Goal: Obtain resource: Download file/media

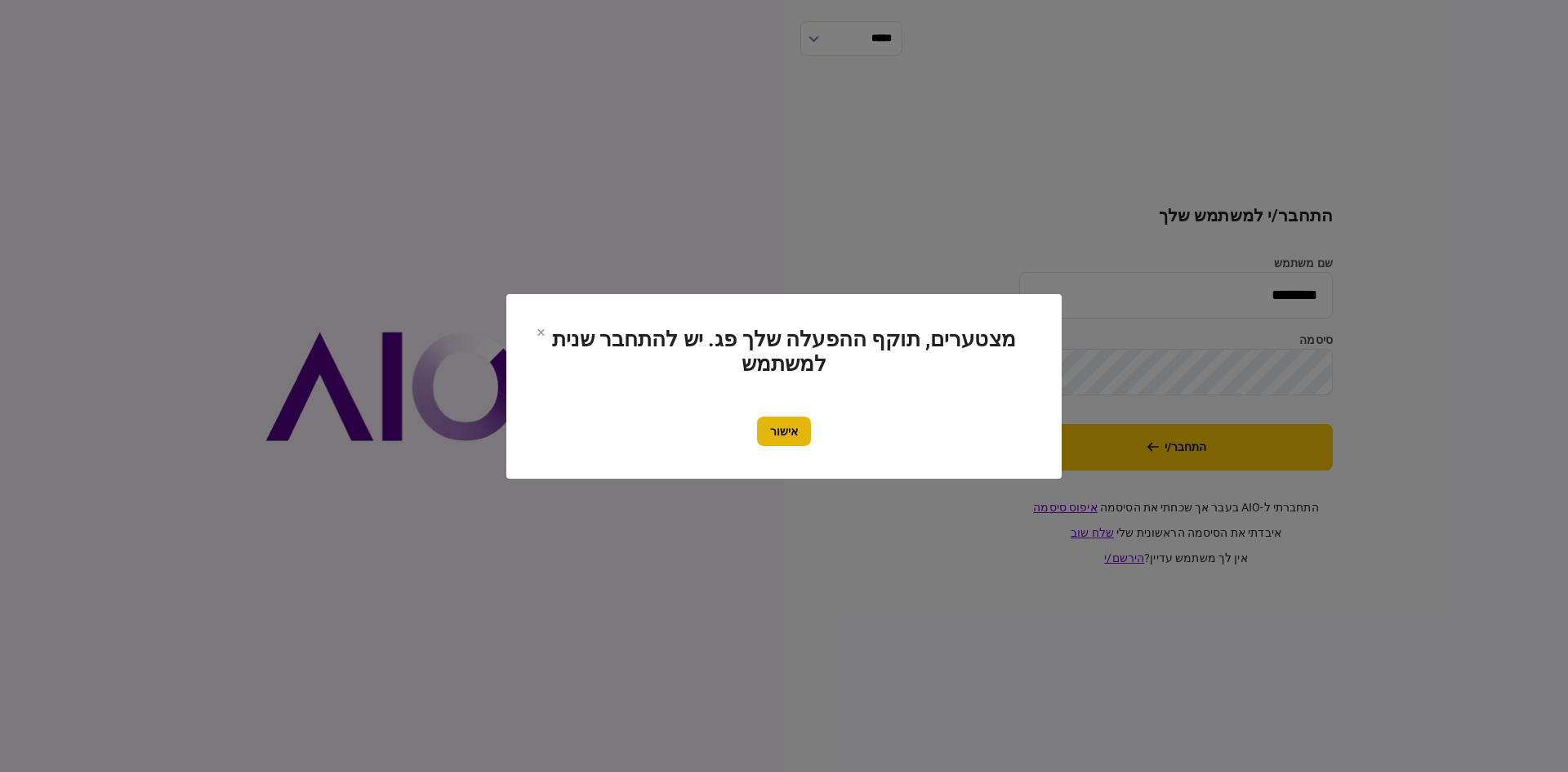
click at [772, 441] on button "אישור" at bounding box center [783, 431] width 53 height 29
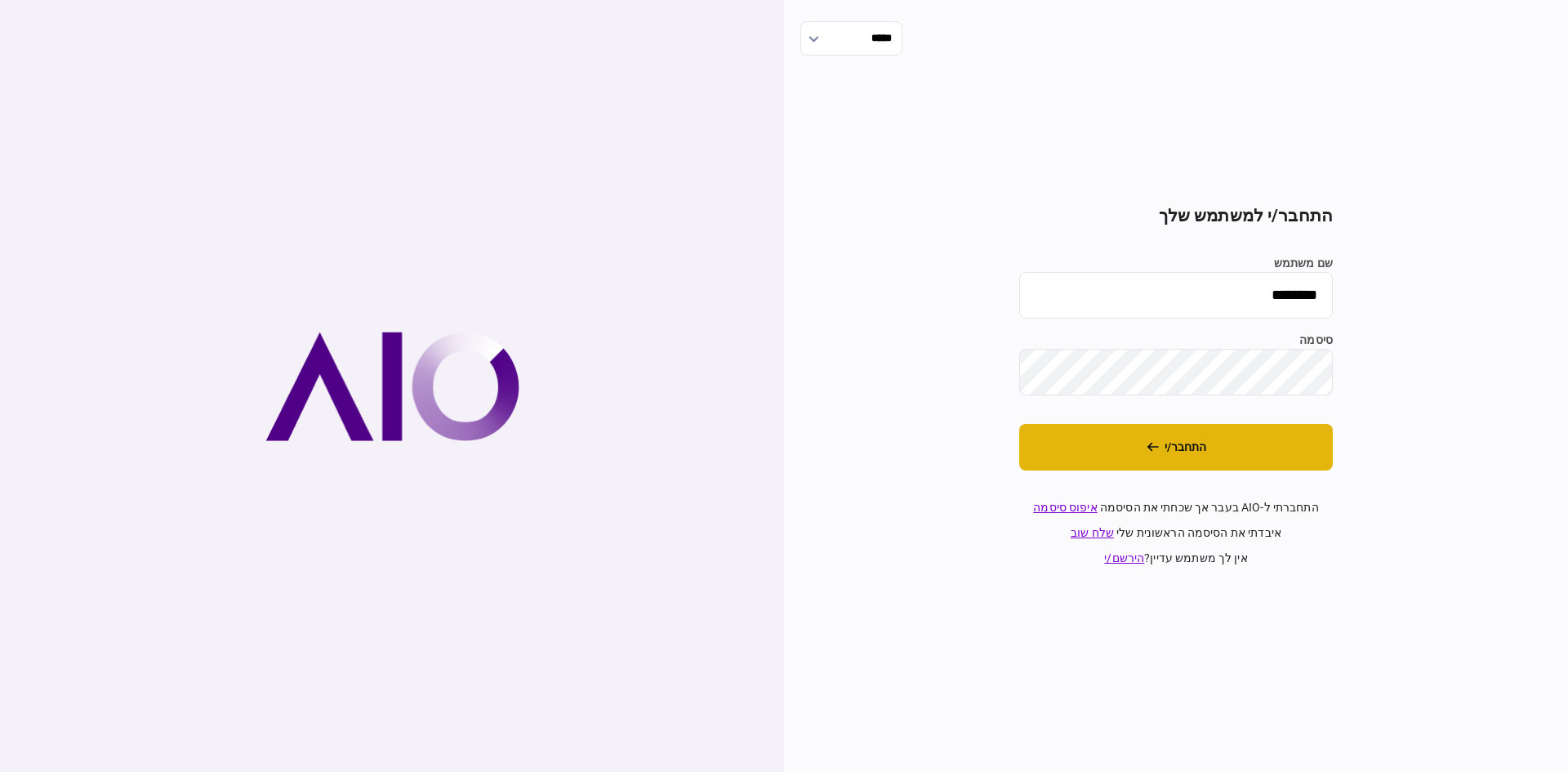
click at [1272, 454] on button "התחבר/י" at bounding box center [1176, 447] width 313 height 47
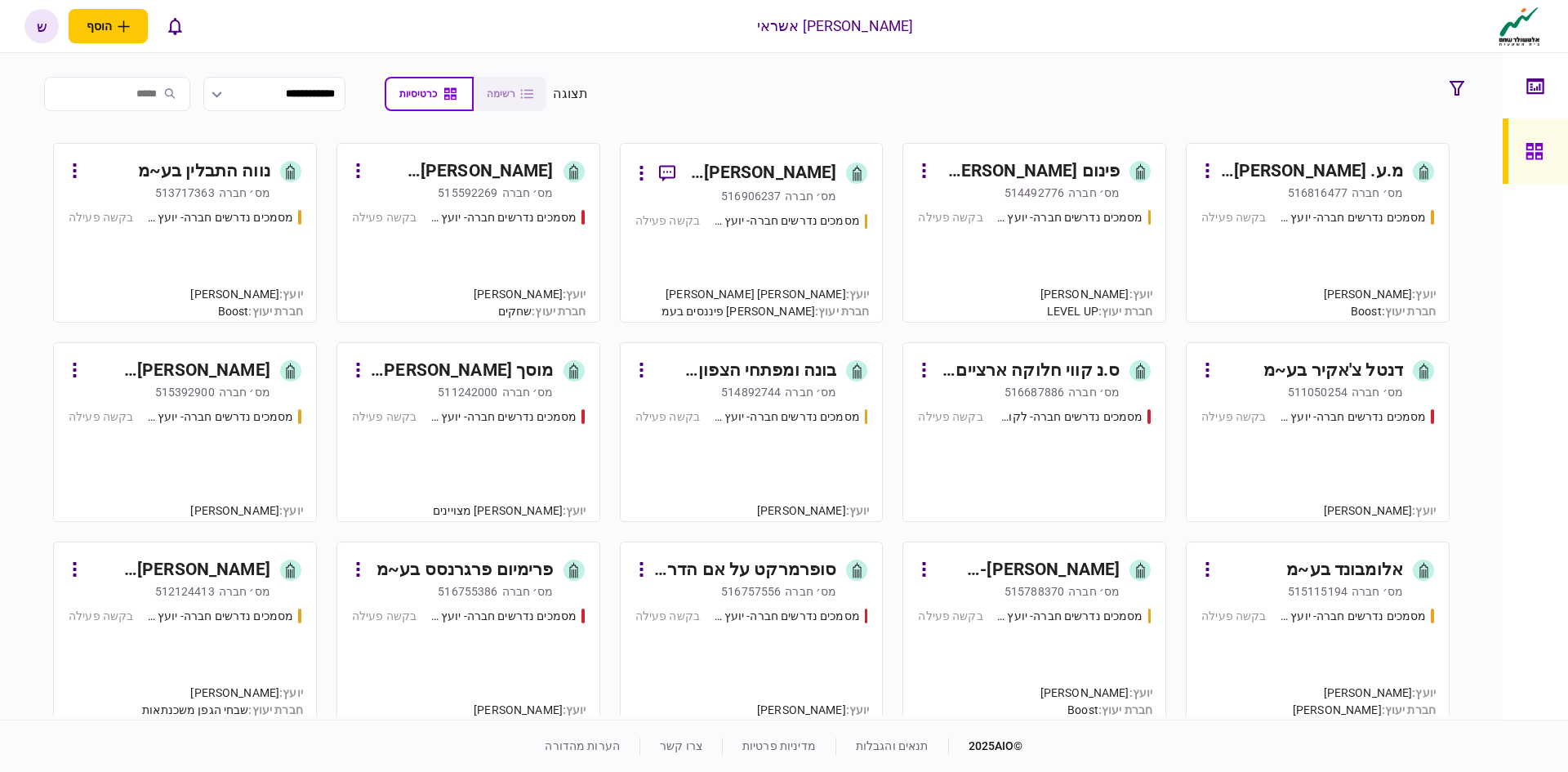
click at [727, 181] on div "[PERSON_NAME] משאבות בע~מ" at bounding box center [762, 174] width 149 height 26
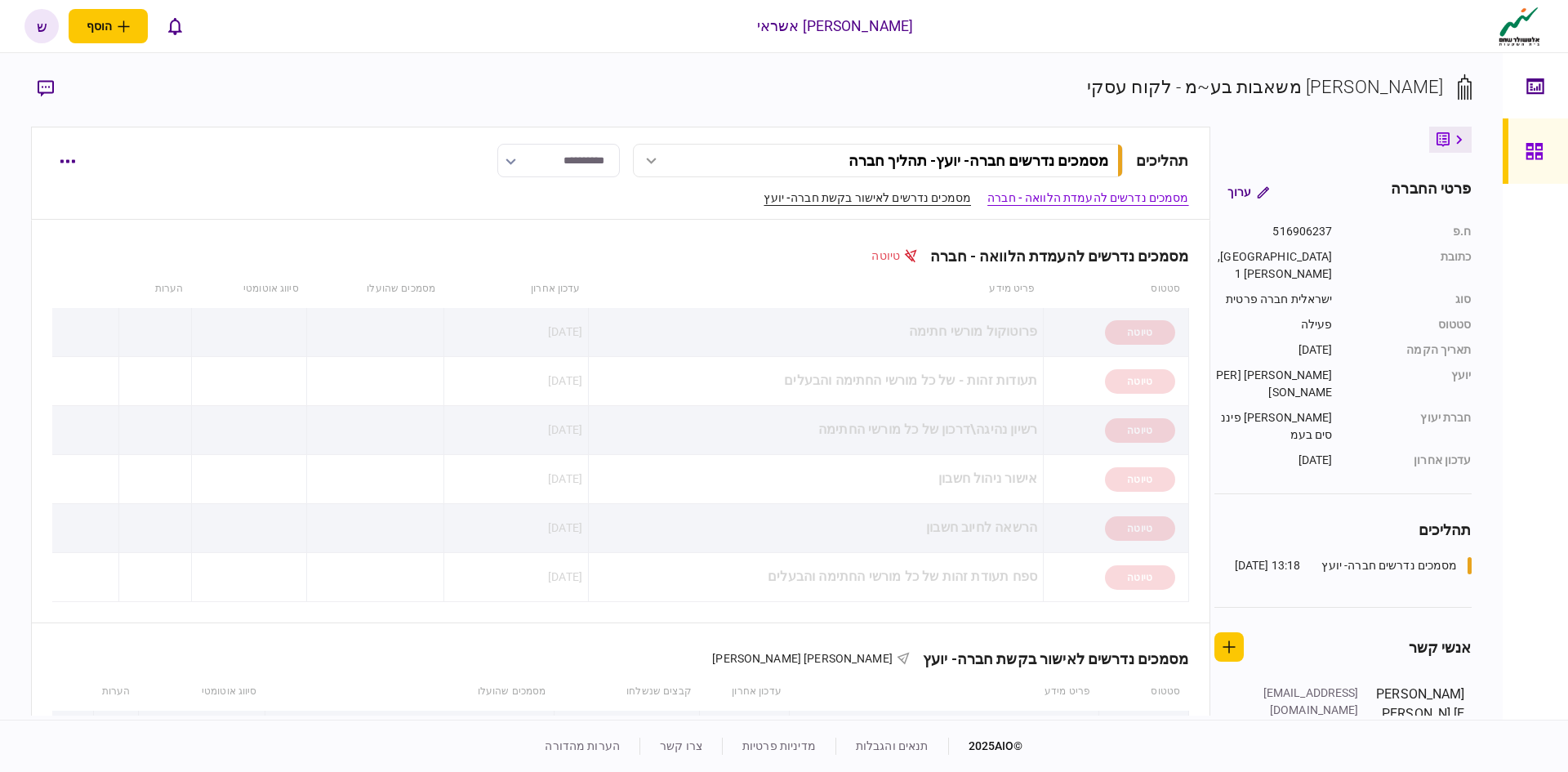
click at [790, 200] on link "מסמכים נדרשים לאישור בקשת חברה- יועץ" at bounding box center [867, 198] width 207 height 17
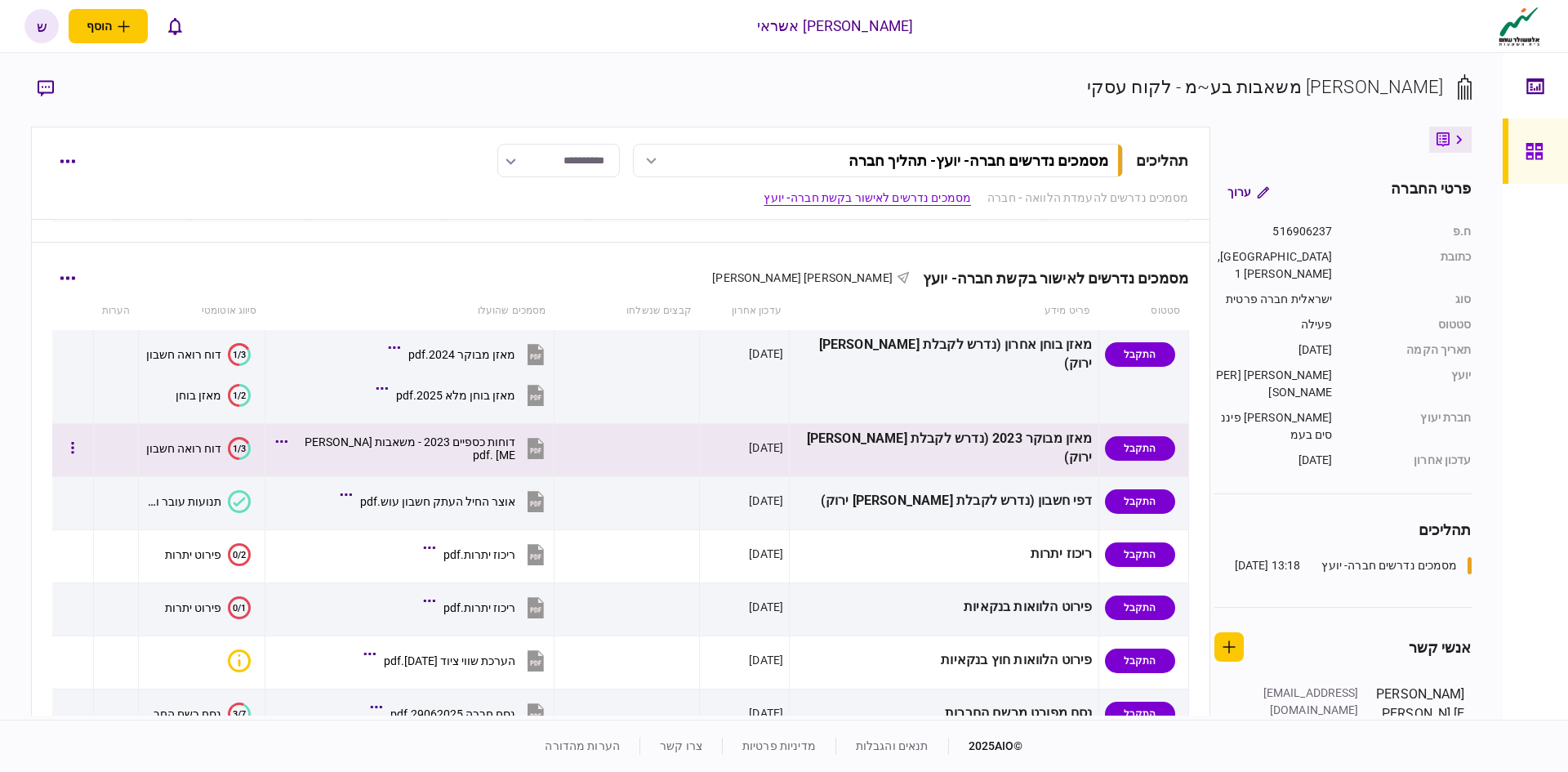
scroll to position [403, 0]
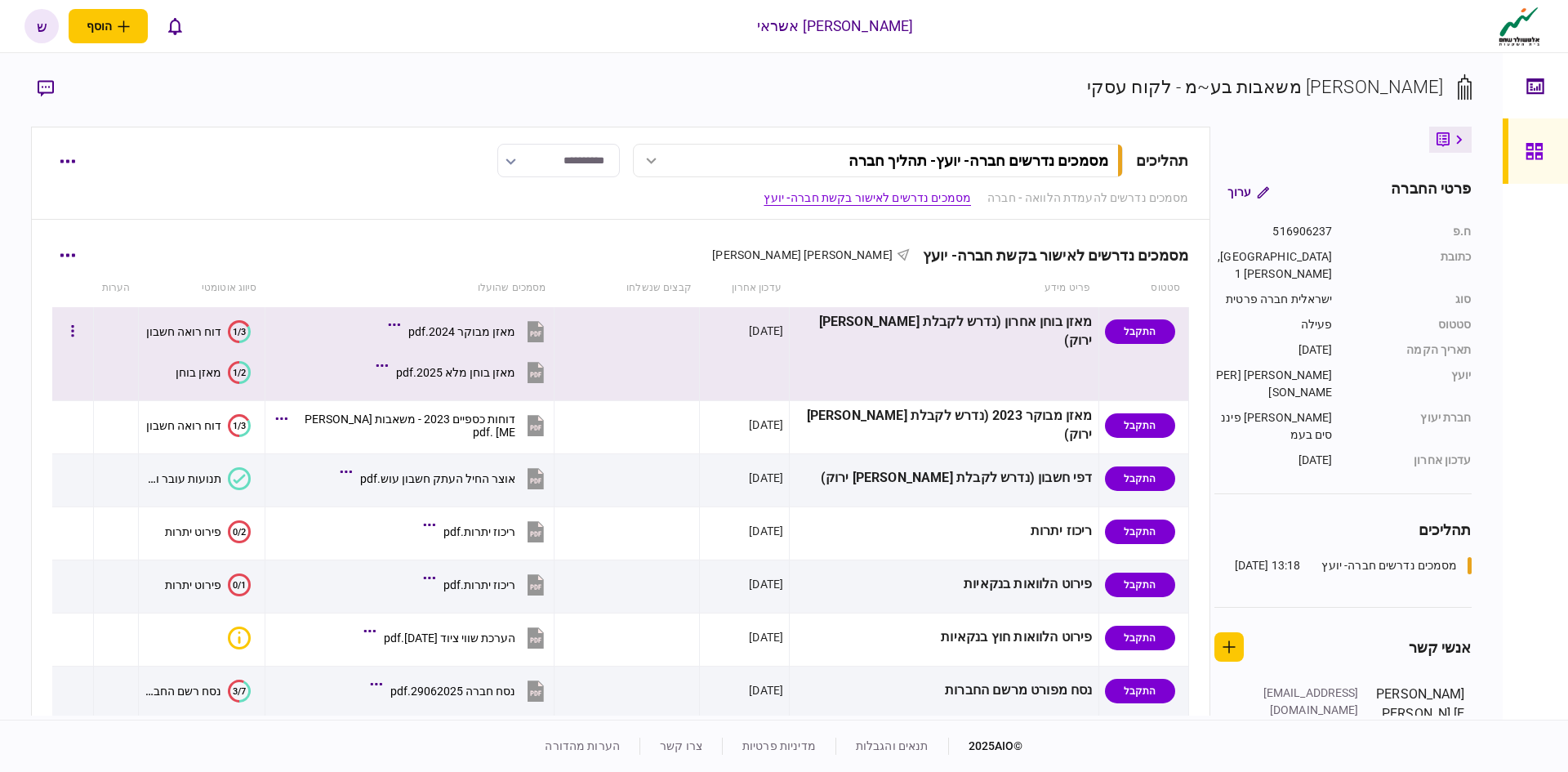
click at [510, 332] on div "מאזן מבוקר 2024.pdf" at bounding box center [461, 332] width 107 height 13
click at [516, 325] on div "מאזן מבוקר 2024.pdf" at bounding box center [461, 332] width 107 height 13
click at [516, 371] on div "מאזן בוחן מלא 2025.pdf" at bounding box center [455, 372] width 119 height 13
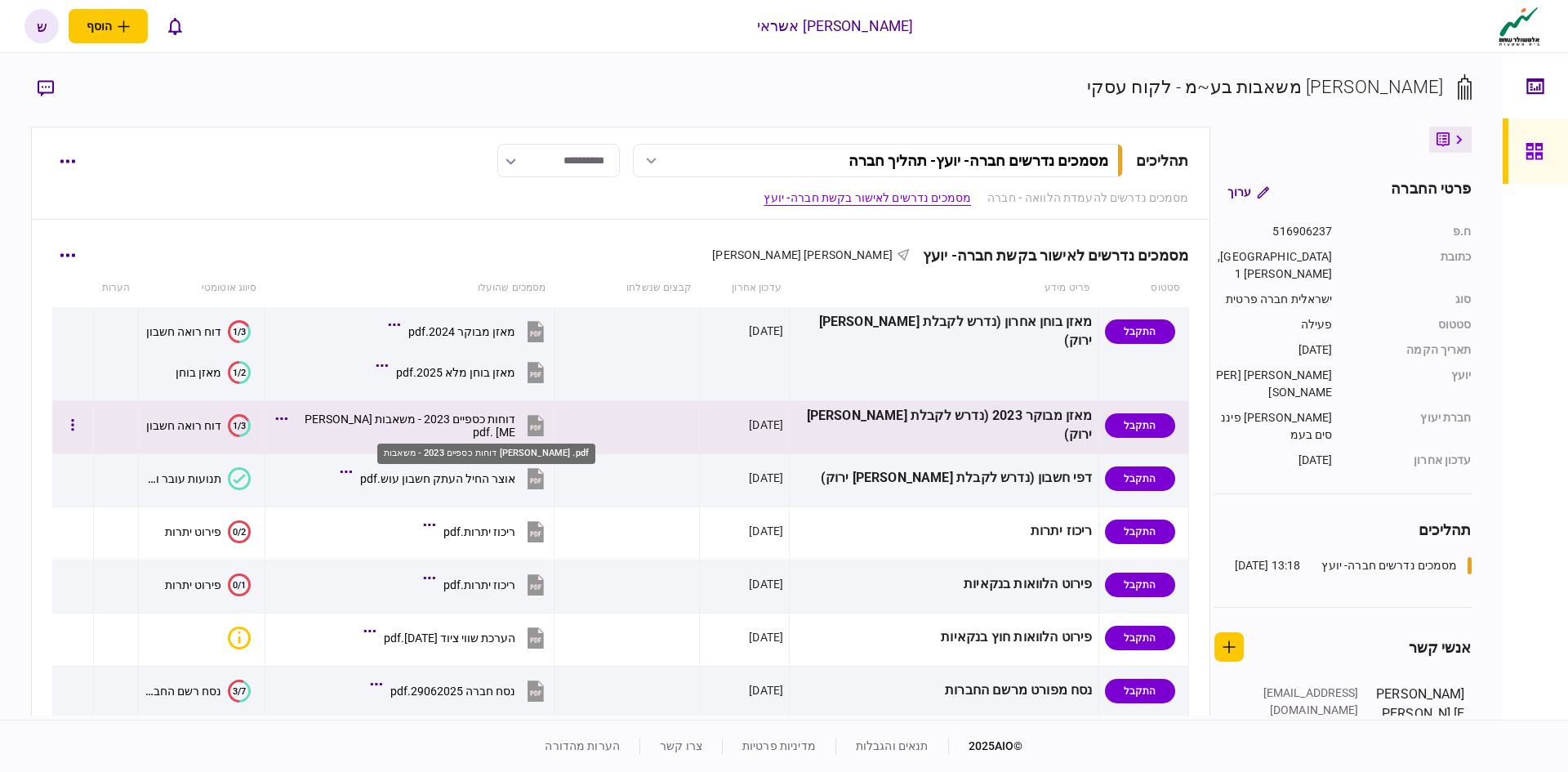
click at [516, 427] on div "דוחות כספיים 2023 - משאבות [PERSON_NAME] .pdf" at bounding box center [405, 426] width 219 height 26
click at [516, 424] on div "דוחות כספיים 2023 - משאבות [PERSON_NAME] .pdf" at bounding box center [405, 426] width 219 height 26
click at [503, 431] on div "דוחות כספיים 2023 - משאבות [PERSON_NAME] .pdf" at bounding box center [405, 426] width 219 height 26
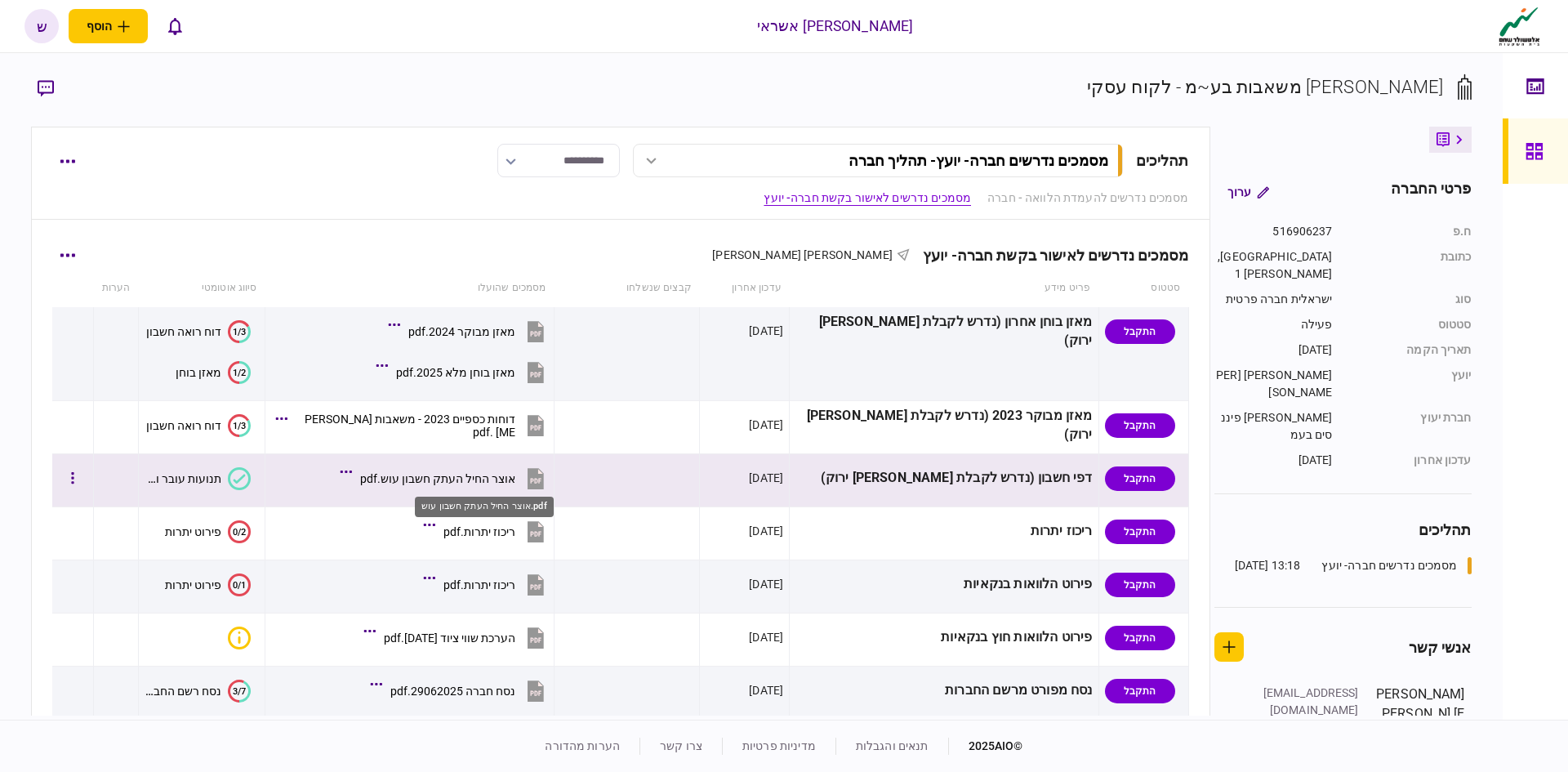
click at [489, 476] on div "אוצר החיל העתק חשבון עוש.pdf" at bounding box center [437, 478] width 155 height 13
click at [516, 473] on div "אוצר החיל העתק חשבון עוש.pdf" at bounding box center [437, 478] width 155 height 13
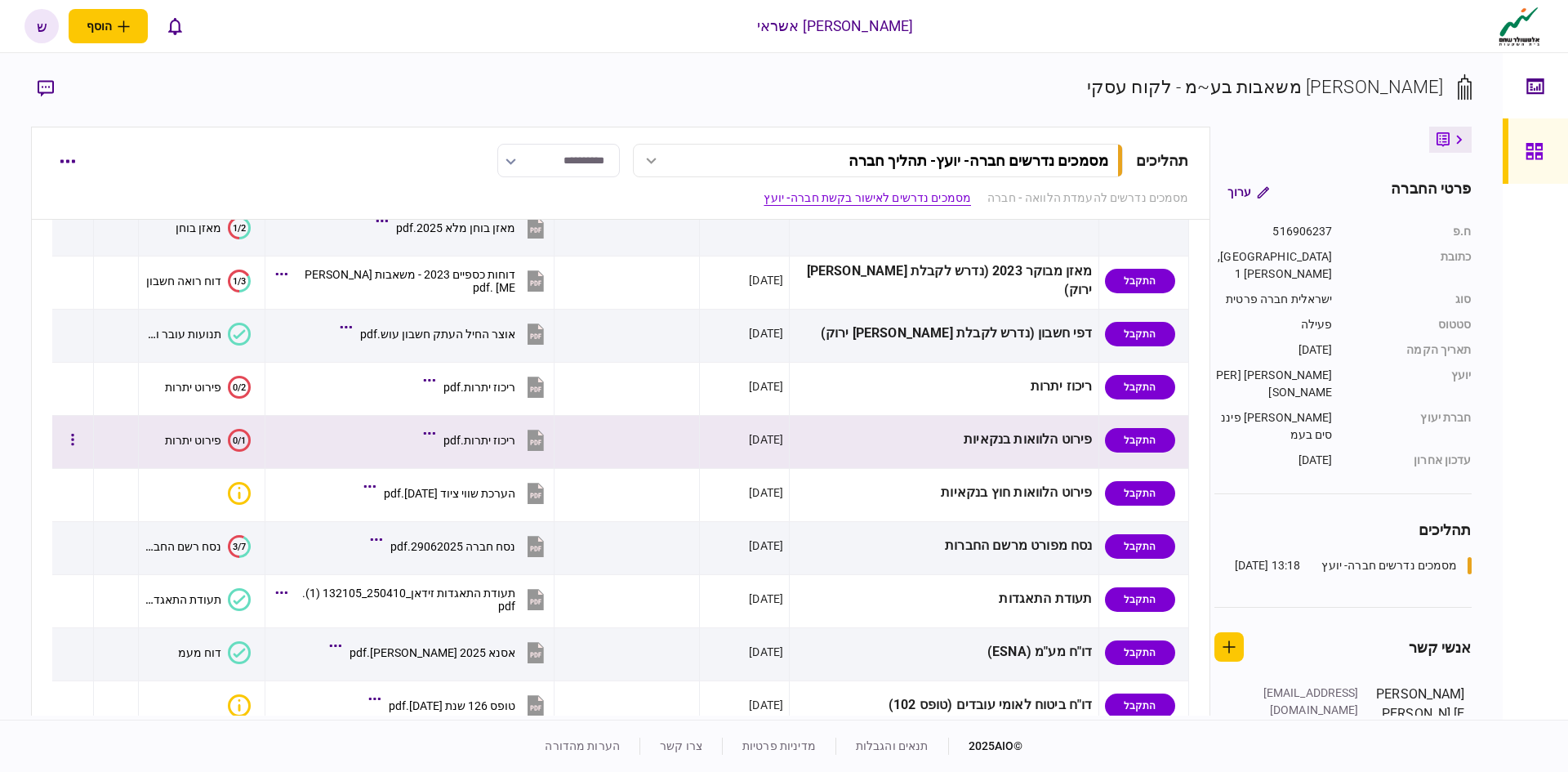
scroll to position [567, 0]
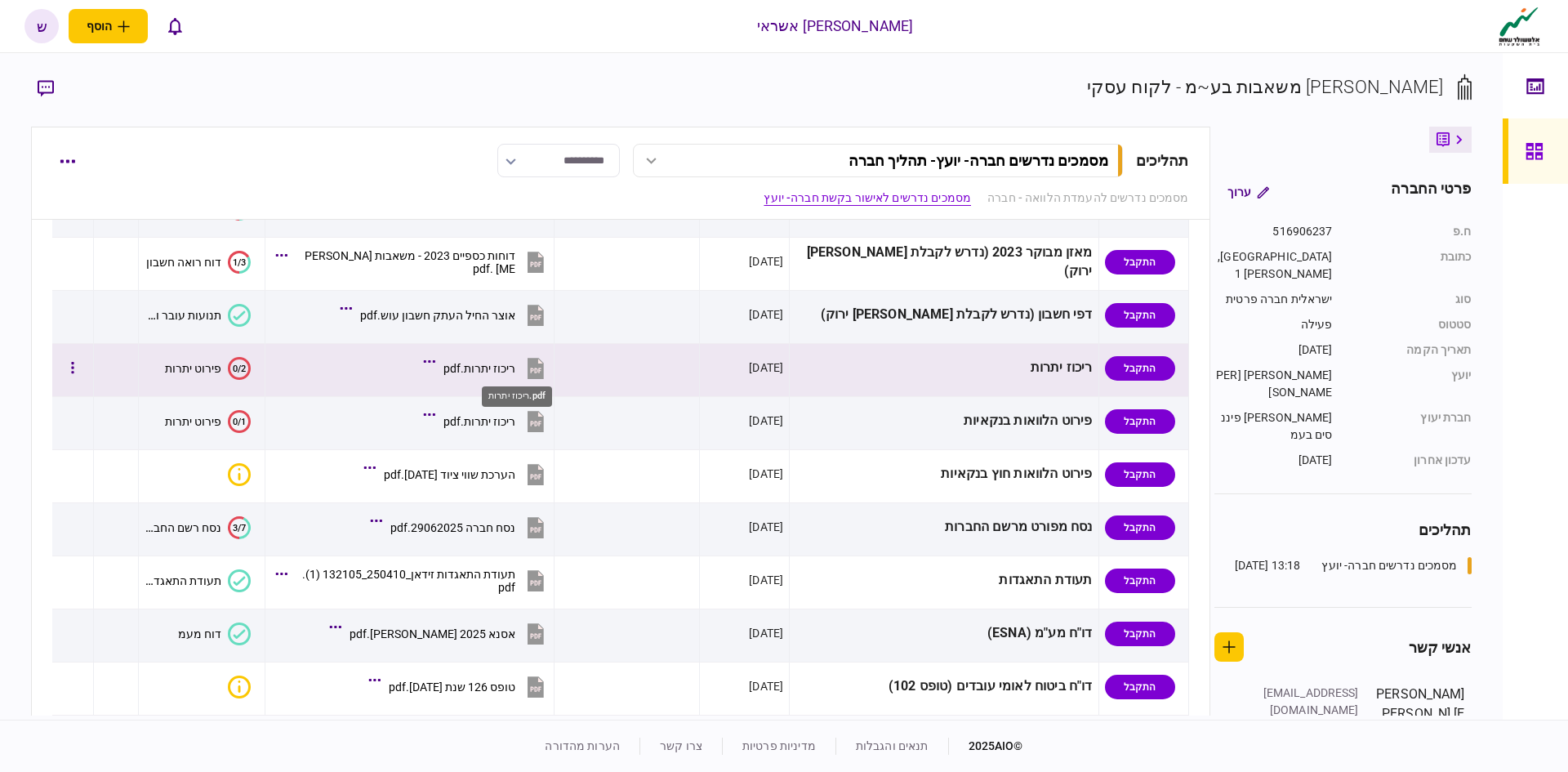
click at [516, 366] on div "ריכוז יתרות.pdf" at bounding box center [479, 369] width 72 height 13
click at [516, 363] on div "ריכוז יתרות.pdf" at bounding box center [479, 369] width 72 height 13
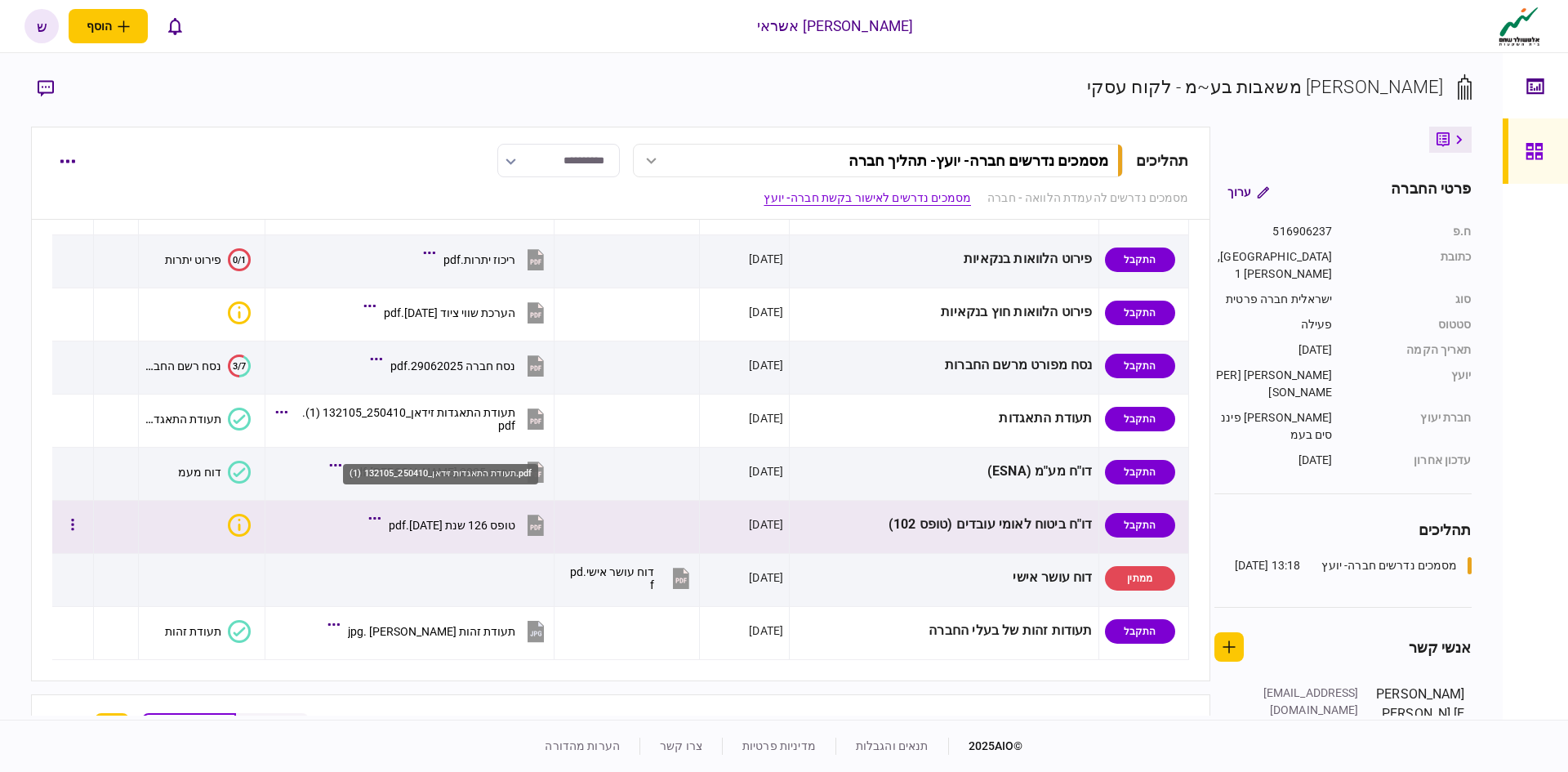
scroll to position [731, 0]
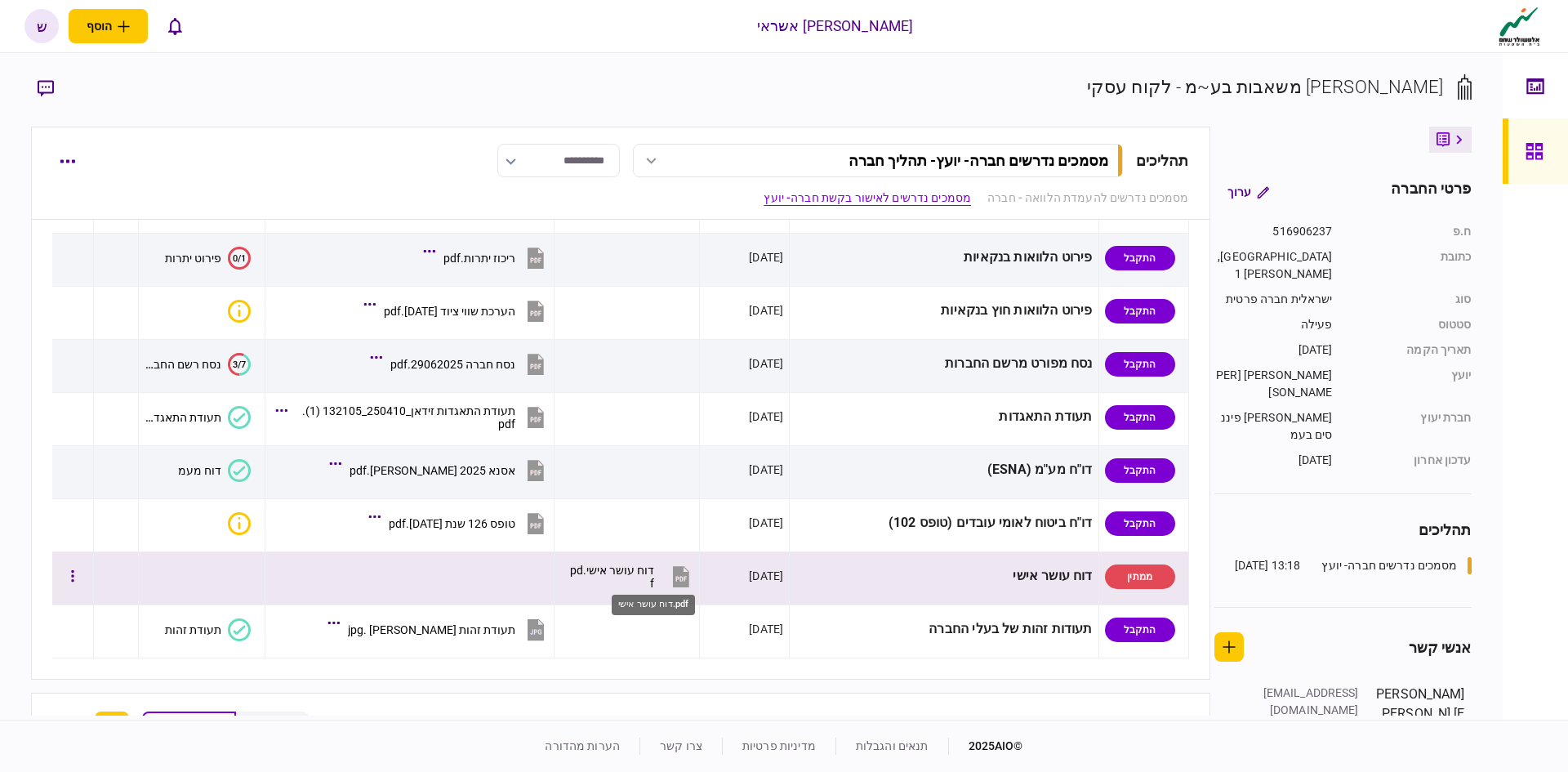
click at [655, 581] on div "דוח עושר אישי.pdf" at bounding box center [611, 577] width 85 height 26
click at [636, 574] on div "דוח עושר אישי.pdf" at bounding box center [611, 577] width 85 height 26
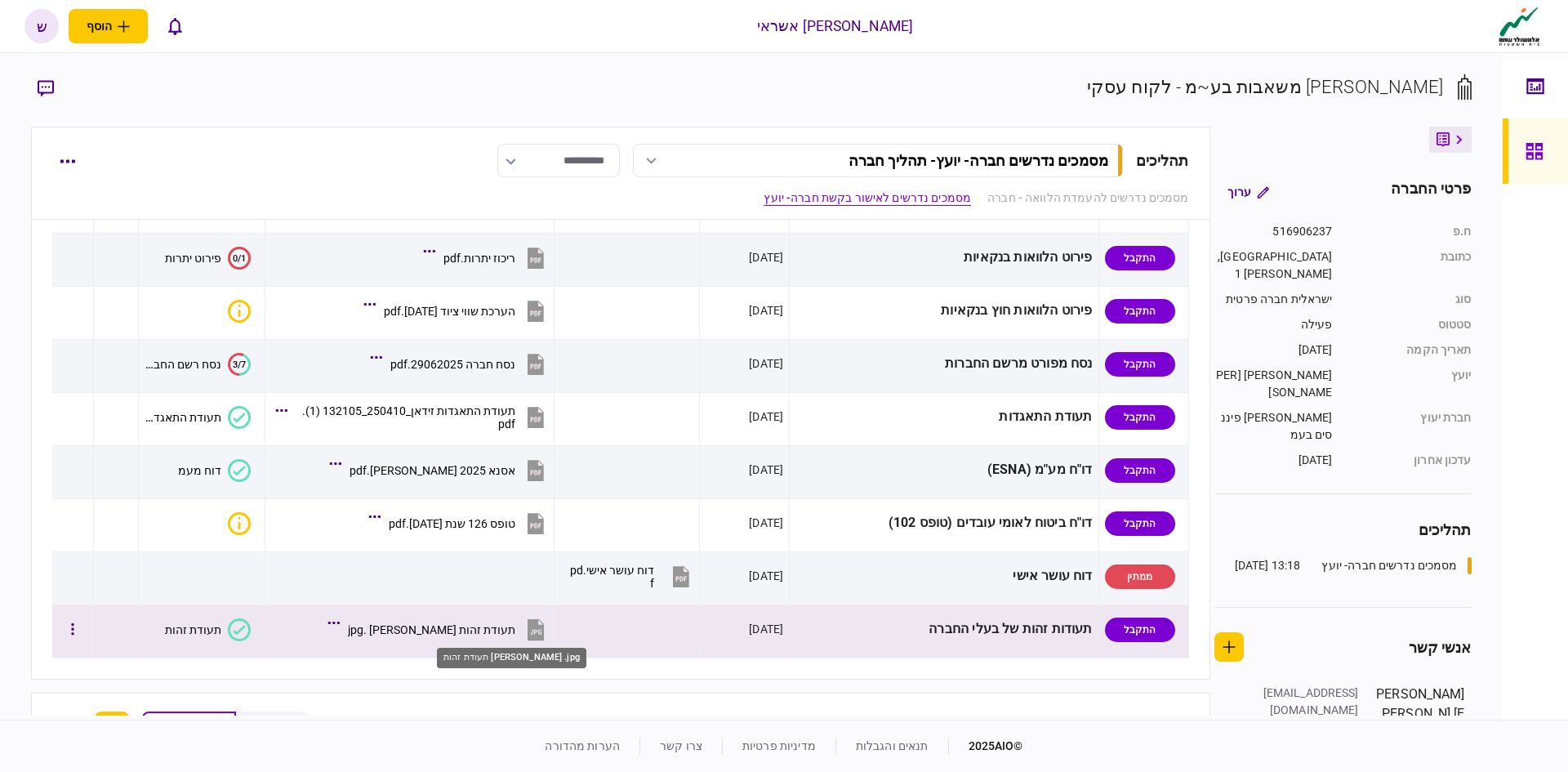
click at [499, 629] on div "תעודת זהות [PERSON_NAME] .jpg" at bounding box center [431, 629] width 168 height 13
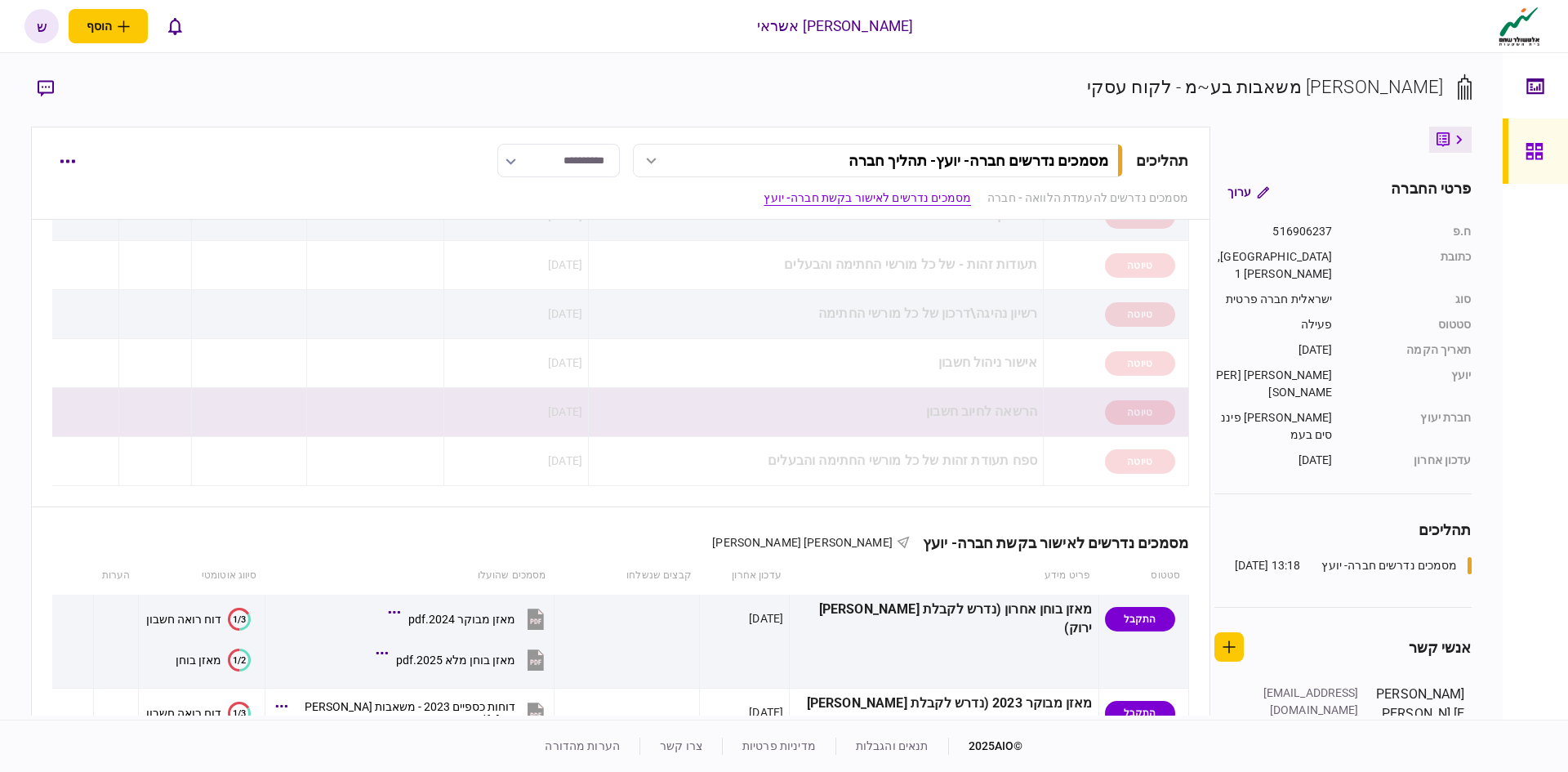
scroll to position [0, 0]
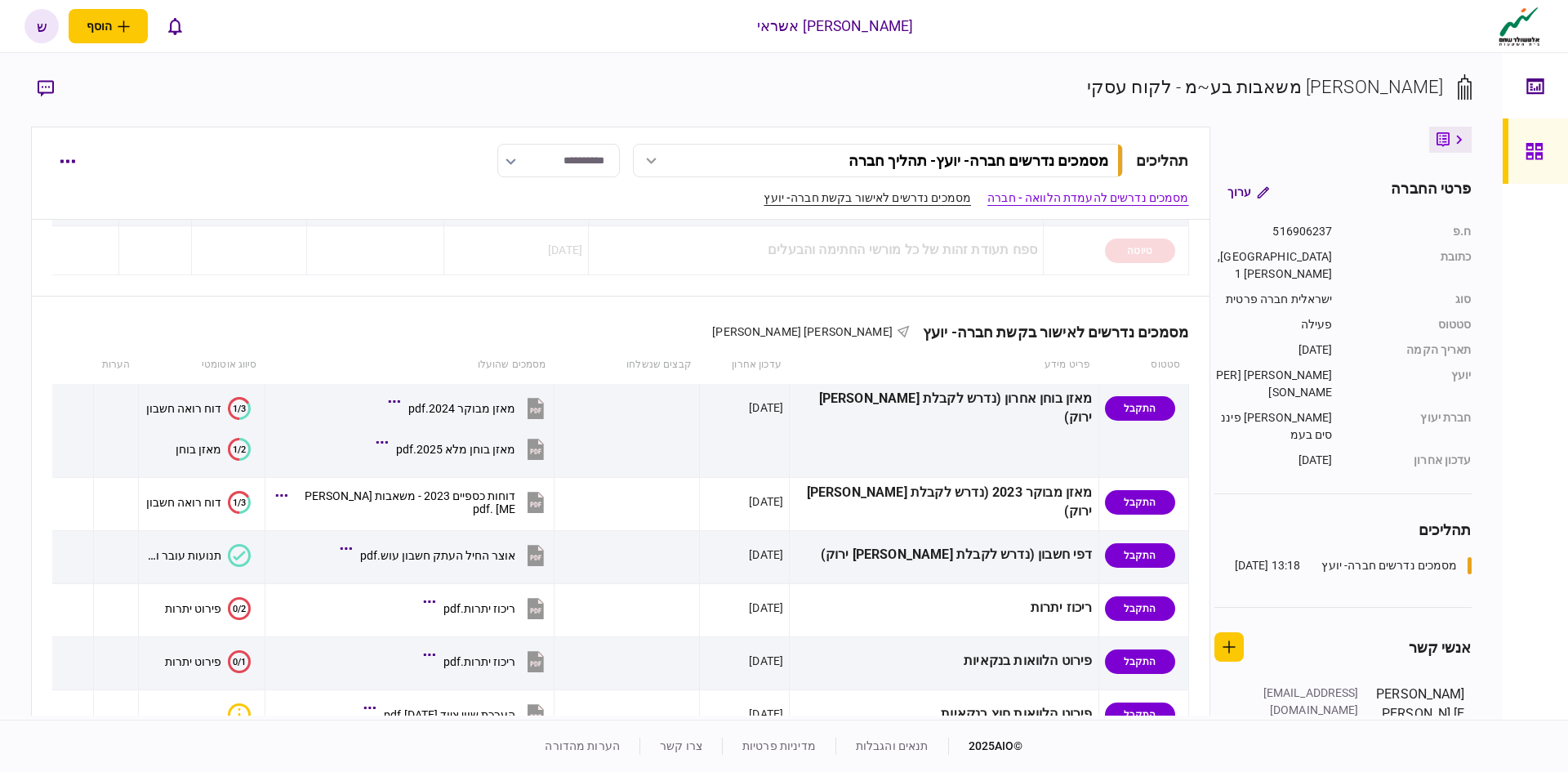
click at [790, 193] on link "מסמכים נדרשים לאישור בקשת חברה- יועץ" at bounding box center [867, 198] width 207 height 17
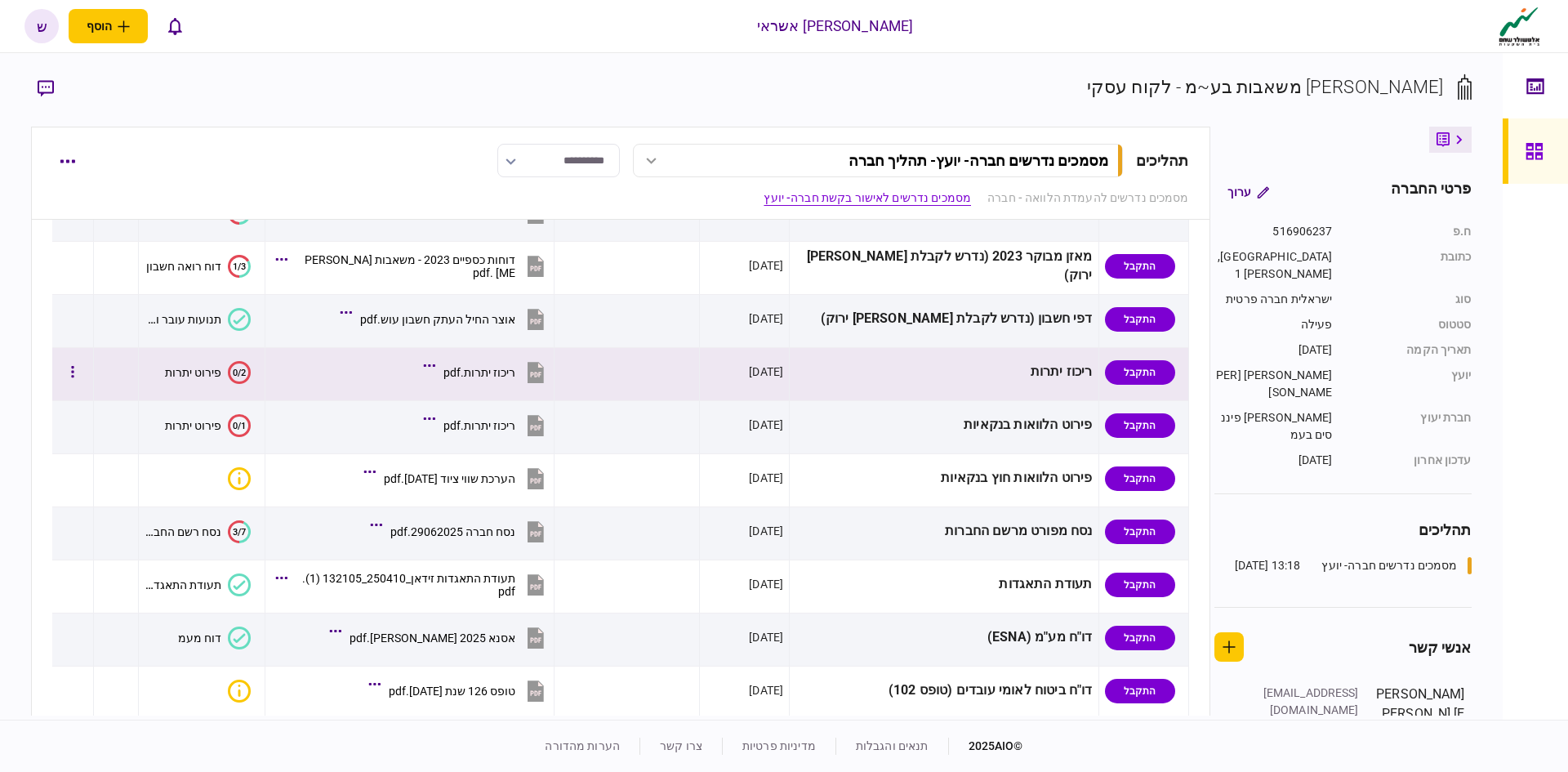
scroll to position [572, 0]
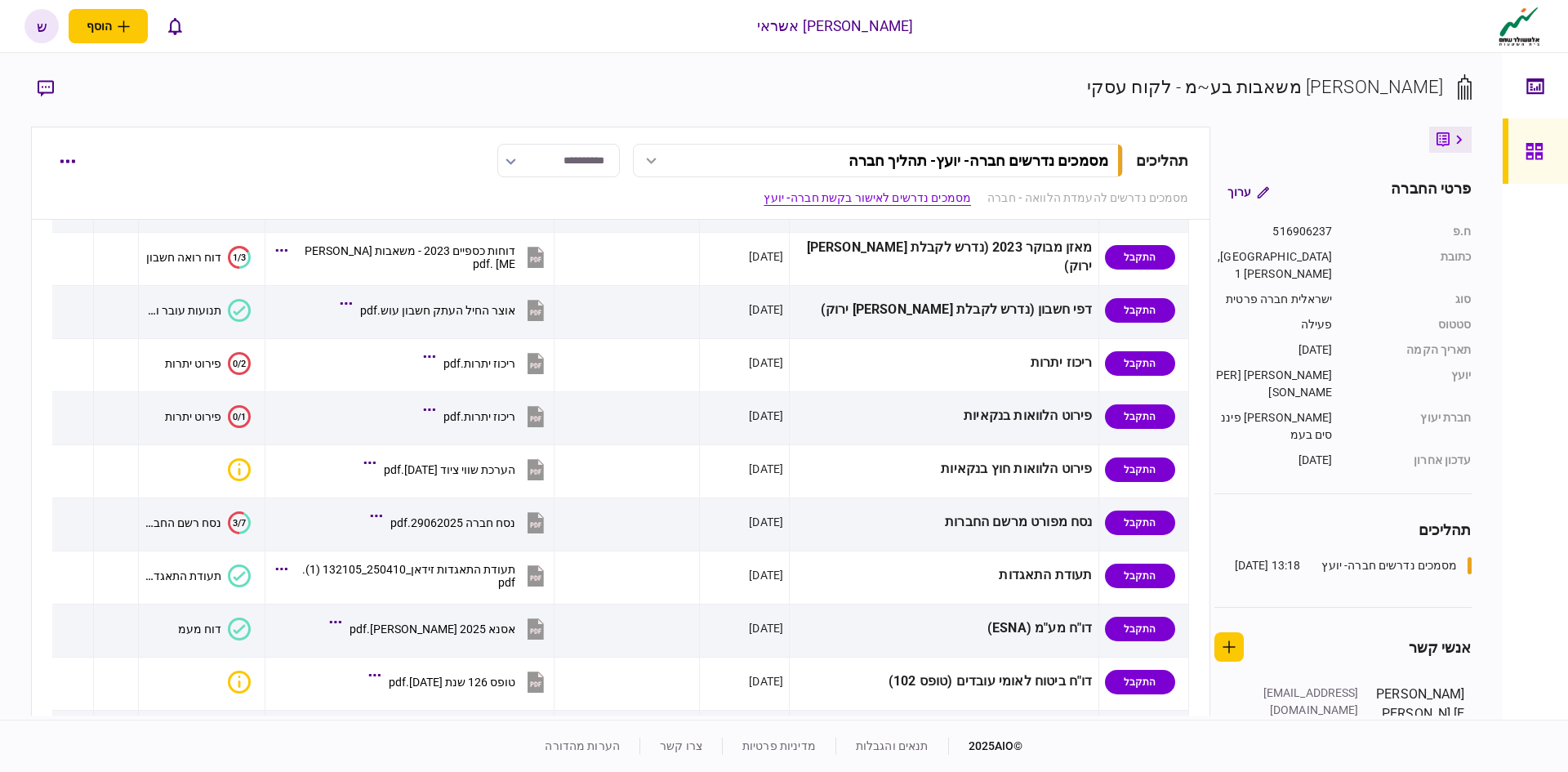
click at [790, 201] on link "מסמכים נדרשים לאישור בקשת חברה- יועץ" at bounding box center [867, 198] width 207 height 17
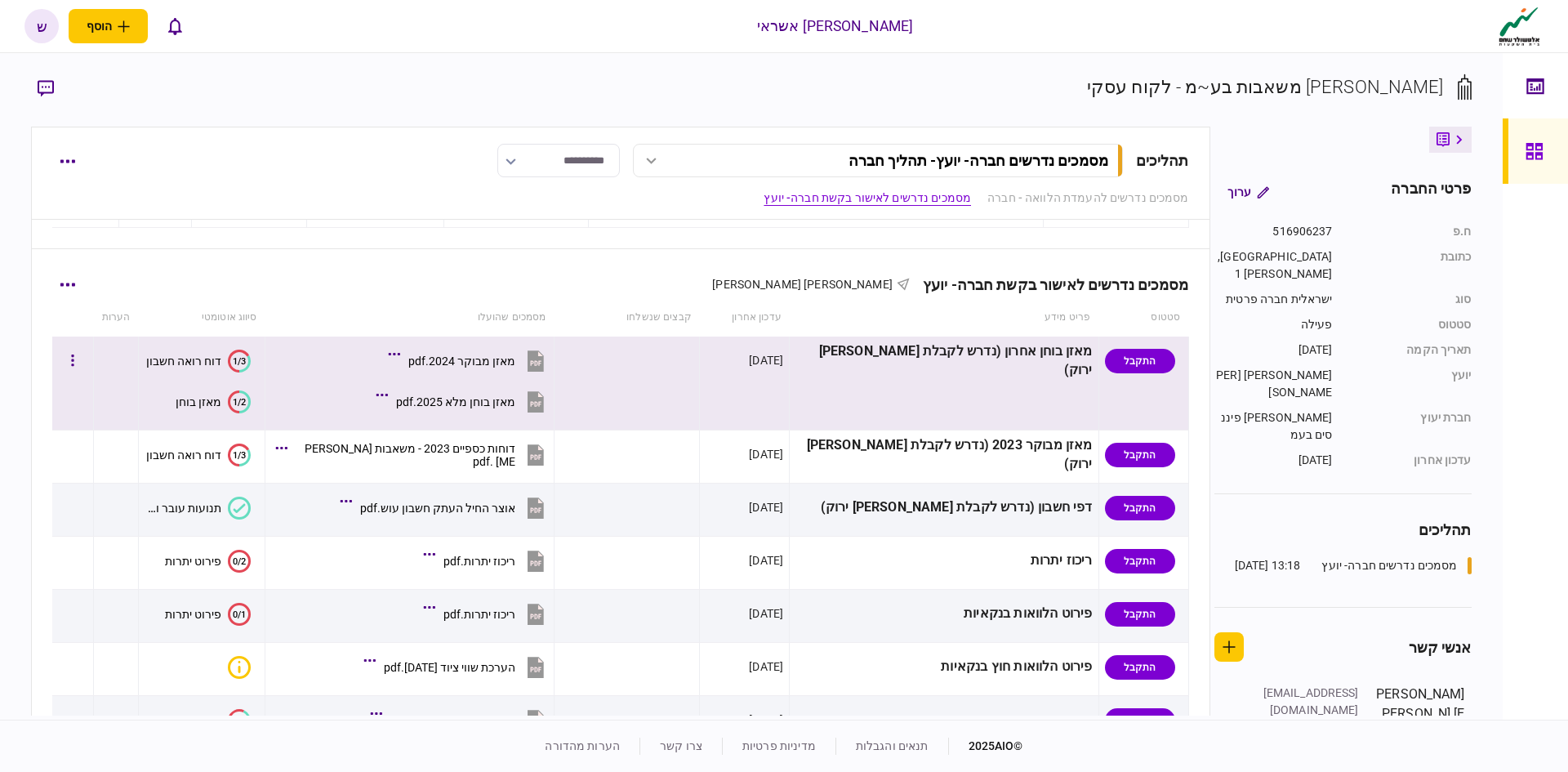
scroll to position [403, 0]
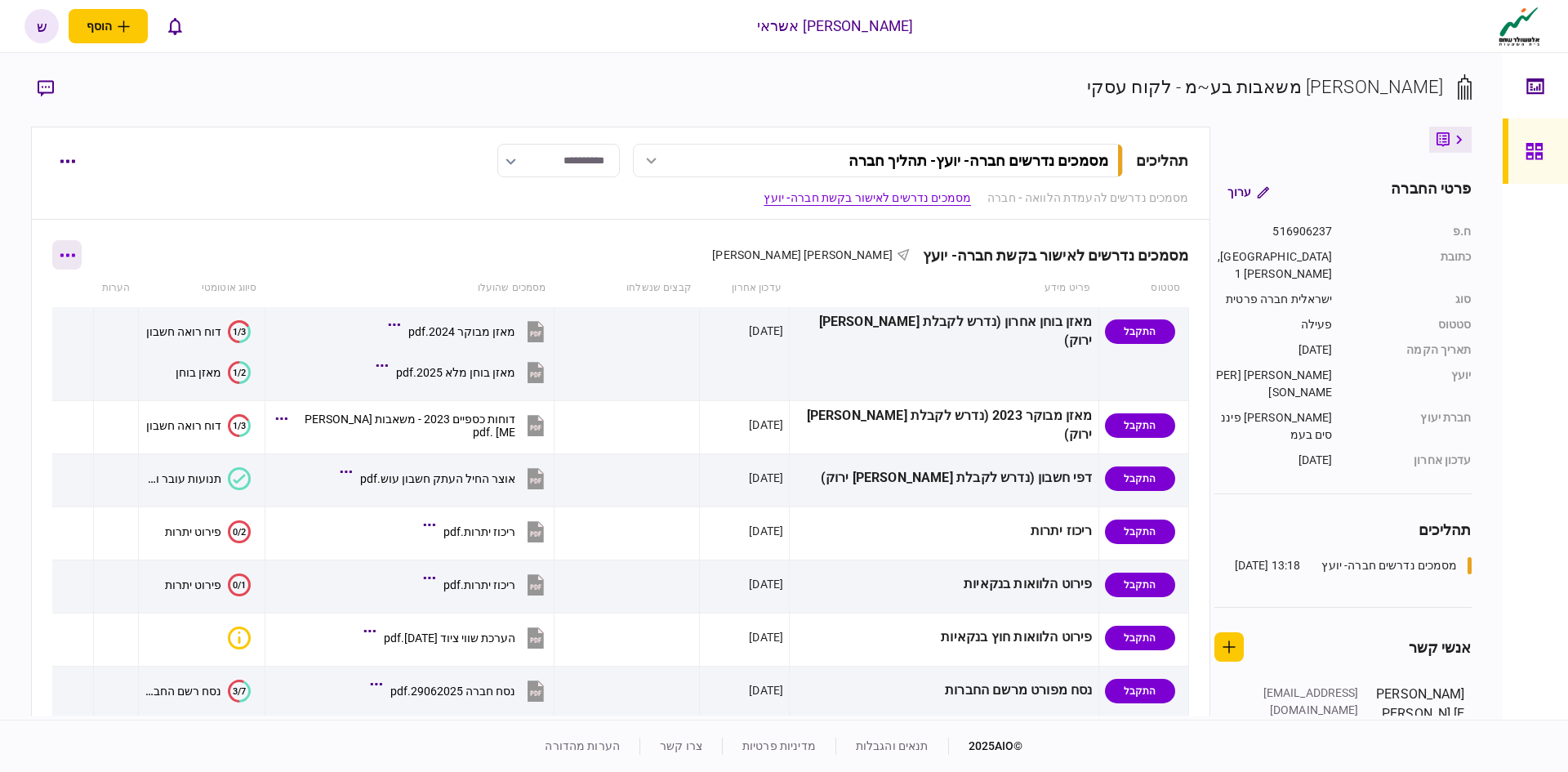
click at [82, 256] on button "button" at bounding box center [67, 254] width 29 height 29
click at [78, 396] on span "הורד מסמכים" at bounding box center [91, 395] width 75 height 20
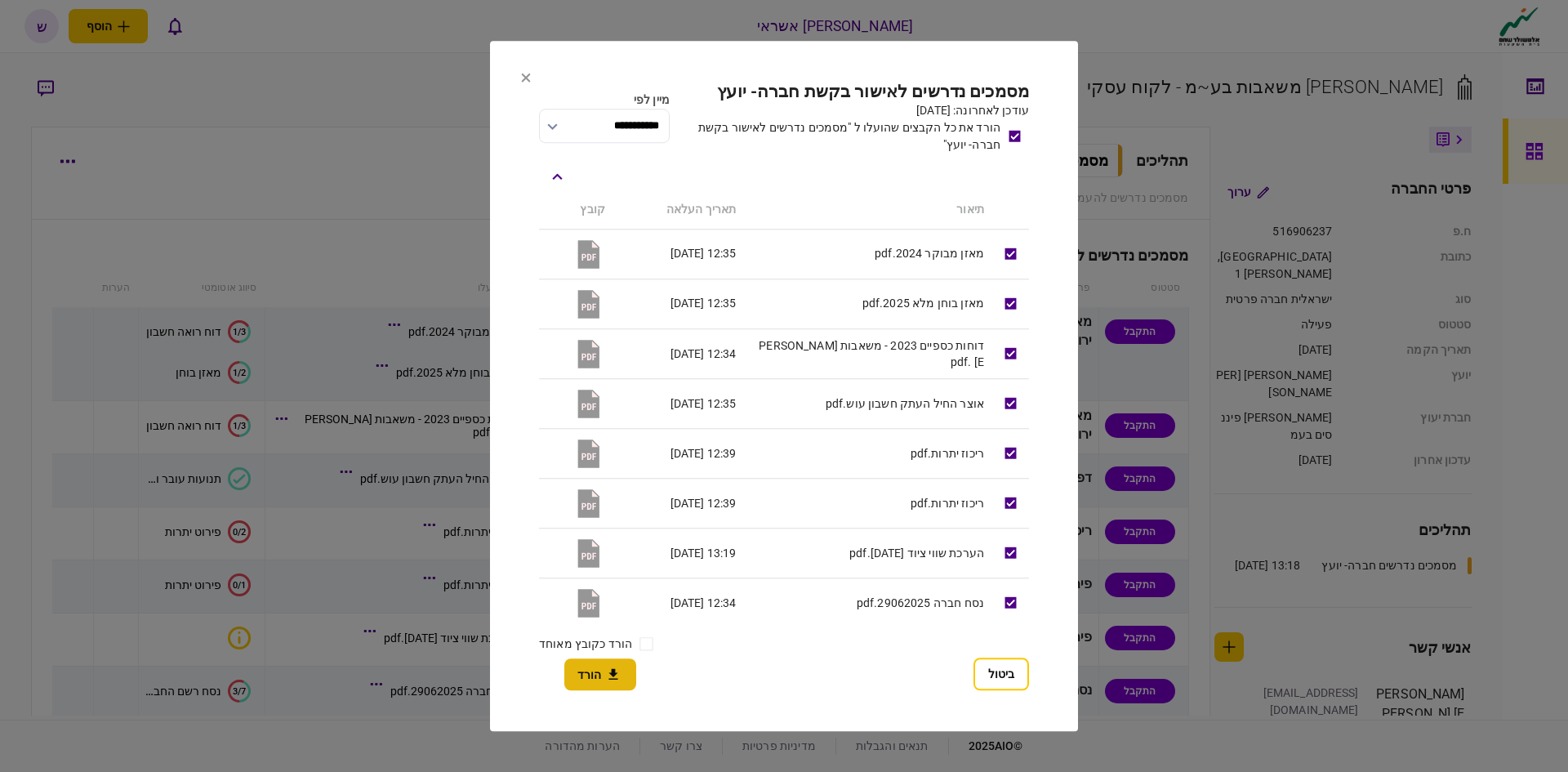
click at [606, 675] on icon "button" at bounding box center [613, 674] width 20 height 16
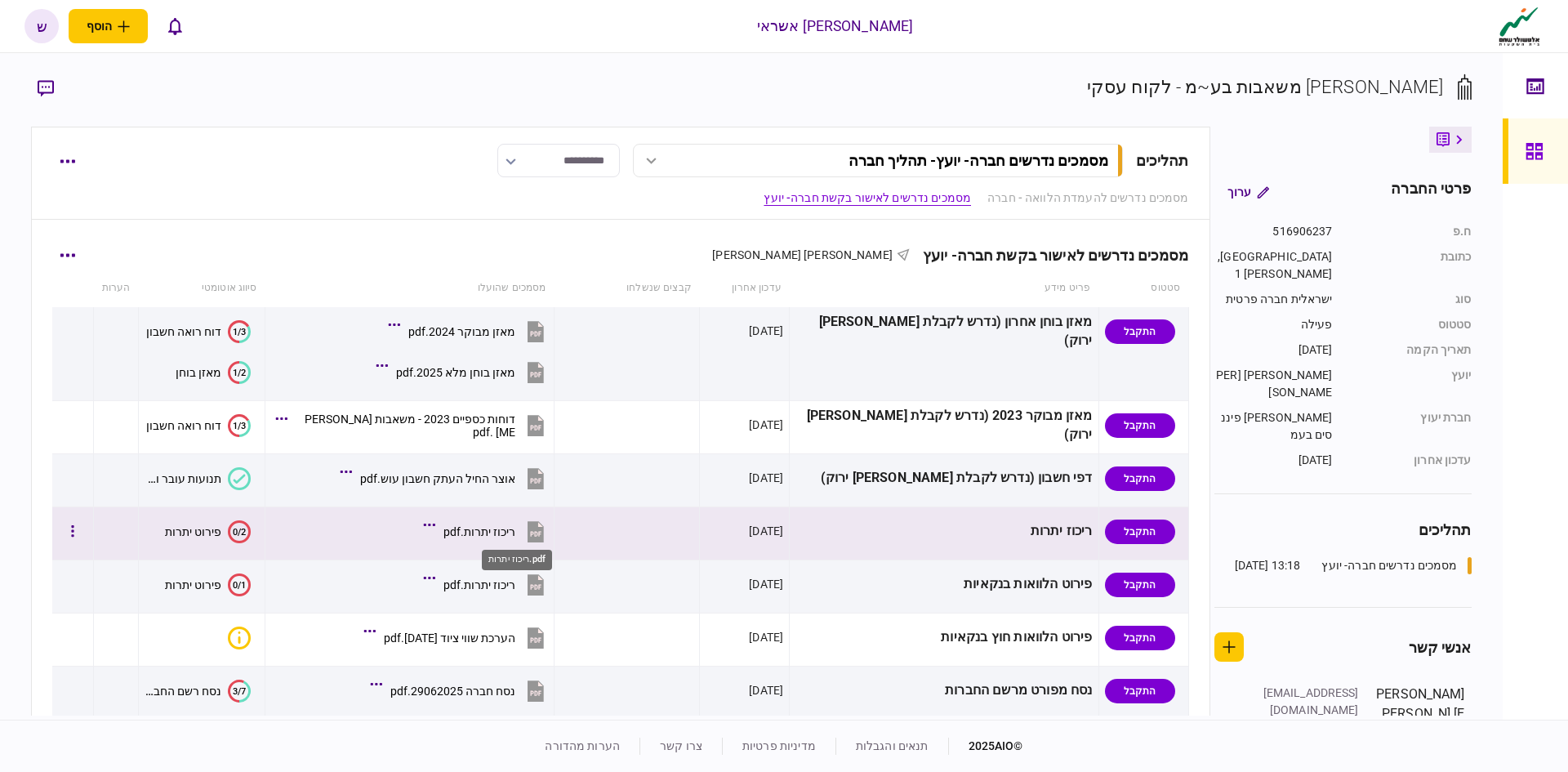
click at [516, 530] on div "ריכוז יתרות.pdf" at bounding box center [479, 532] width 72 height 13
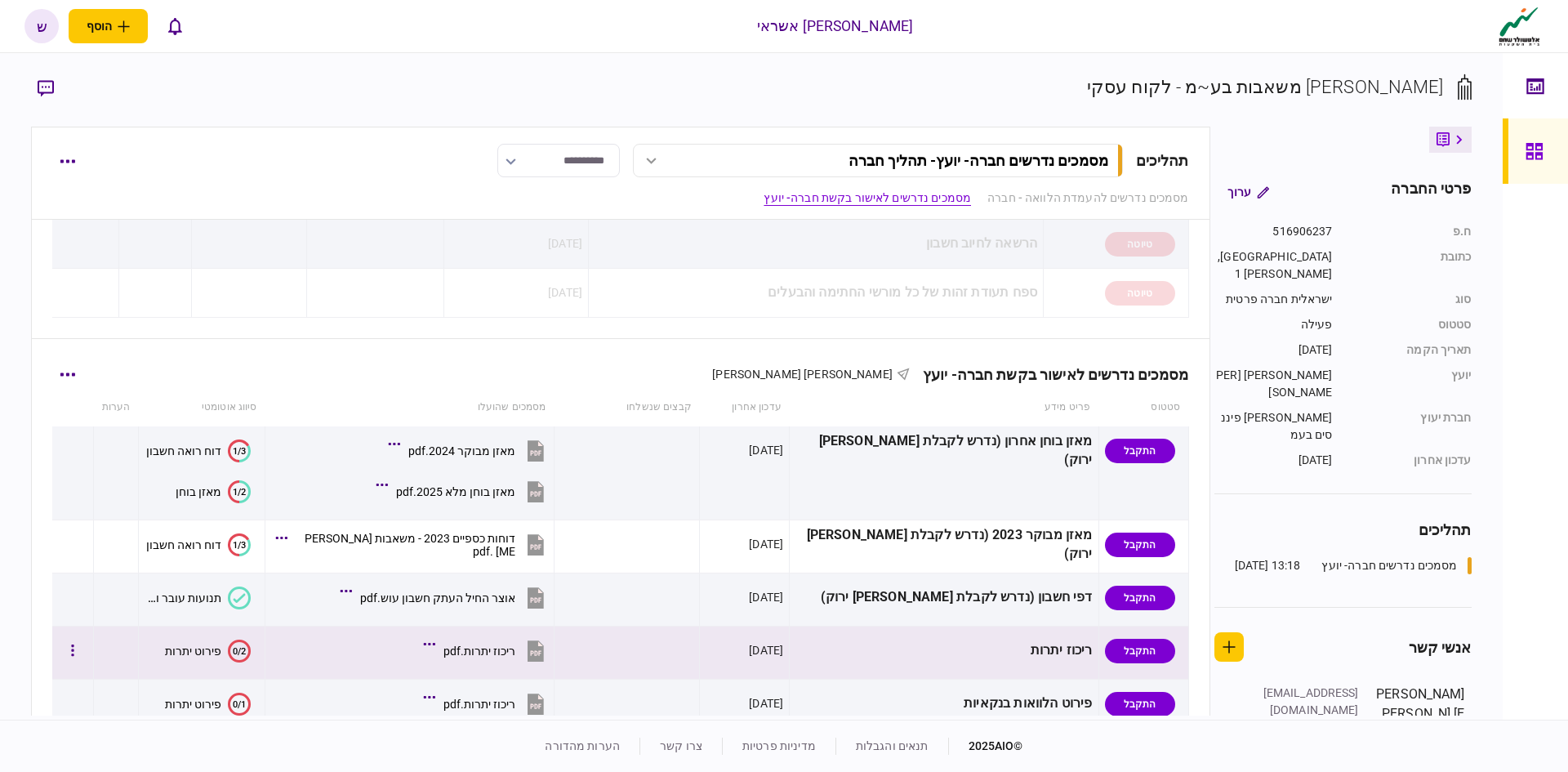
scroll to position [322, 0]
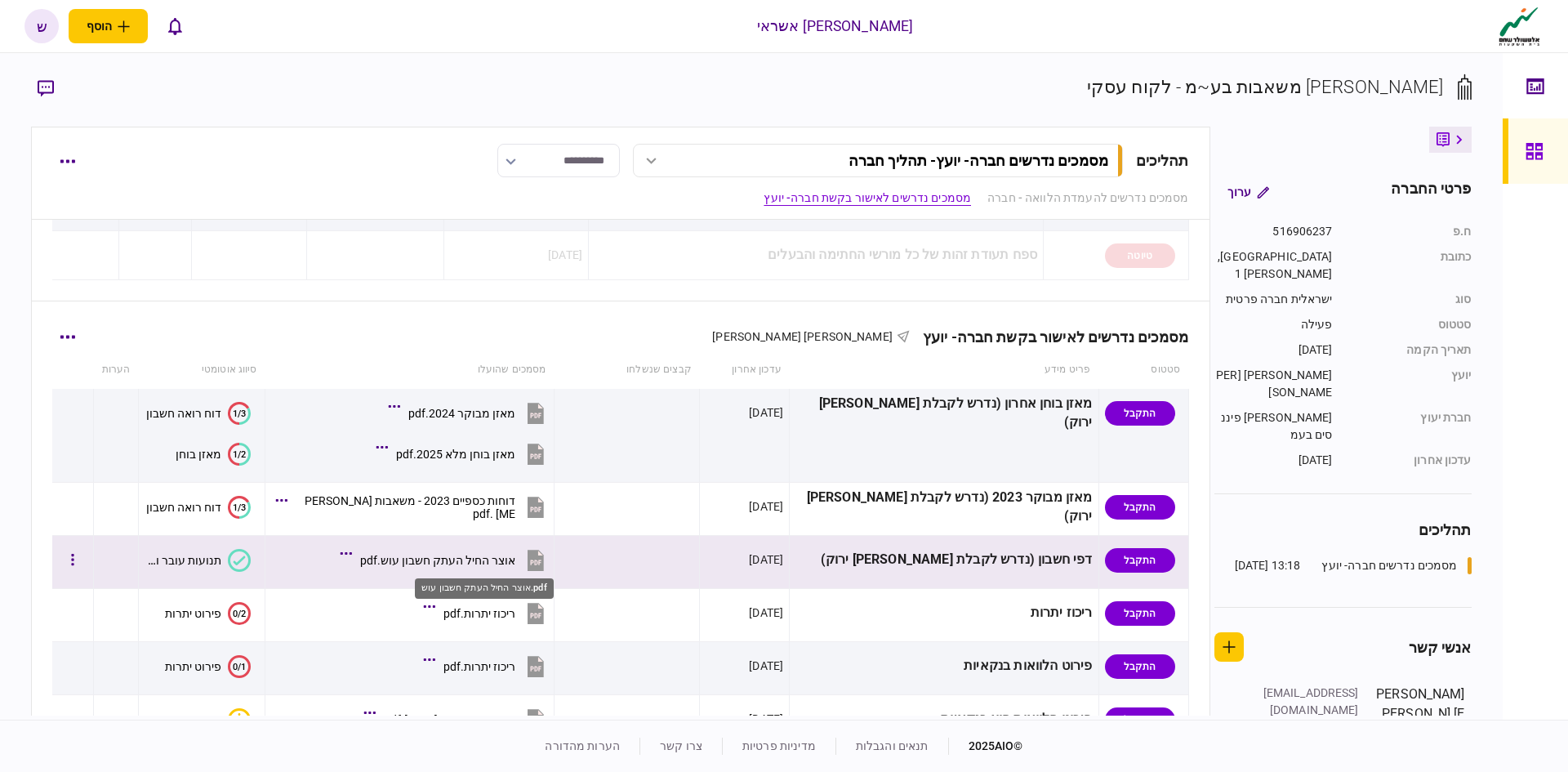
click at [516, 567] on div "אוצר החיל העתק חשבון עוש.pdf" at bounding box center [437, 560] width 155 height 13
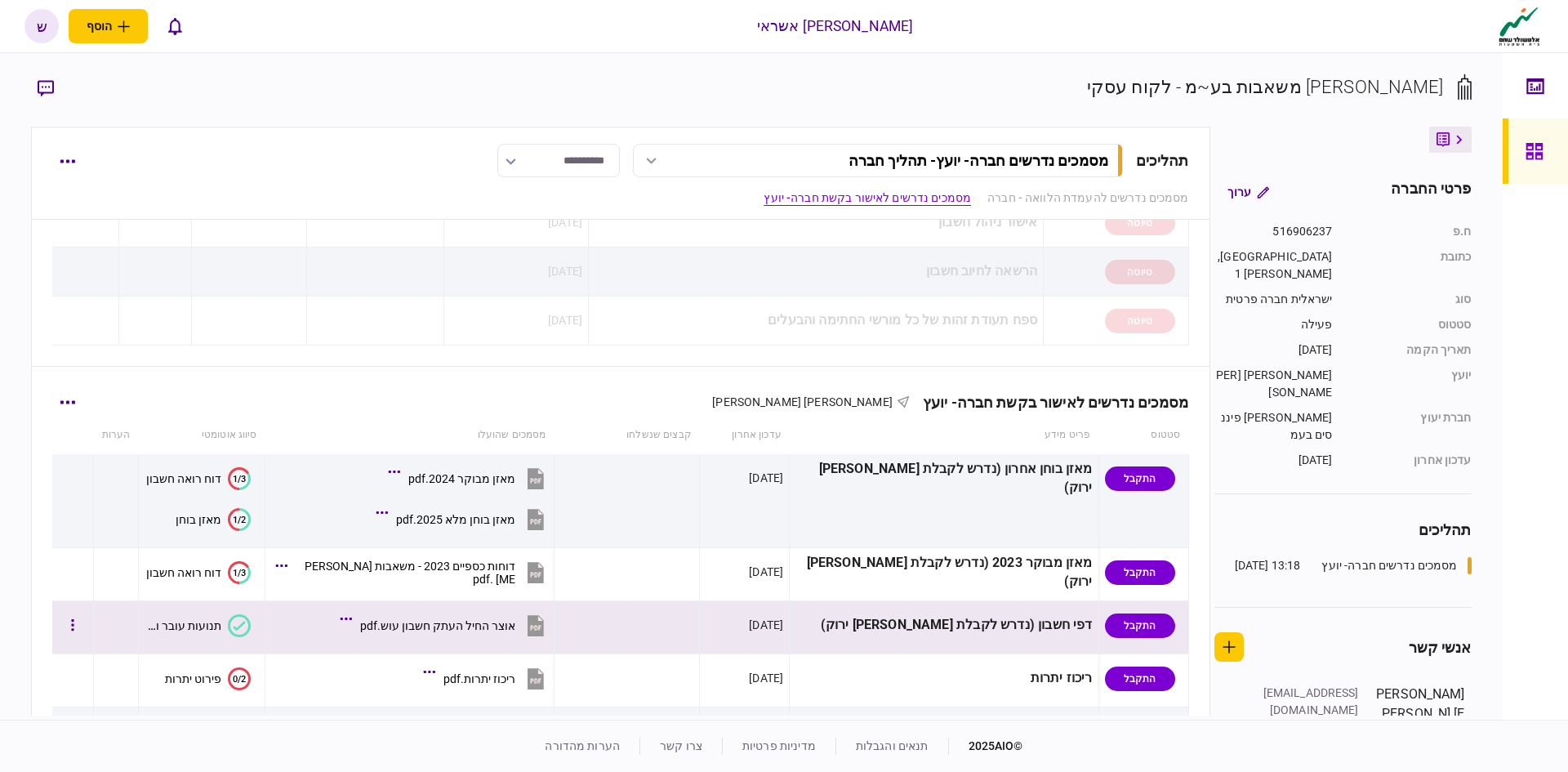
scroll to position [403, 0]
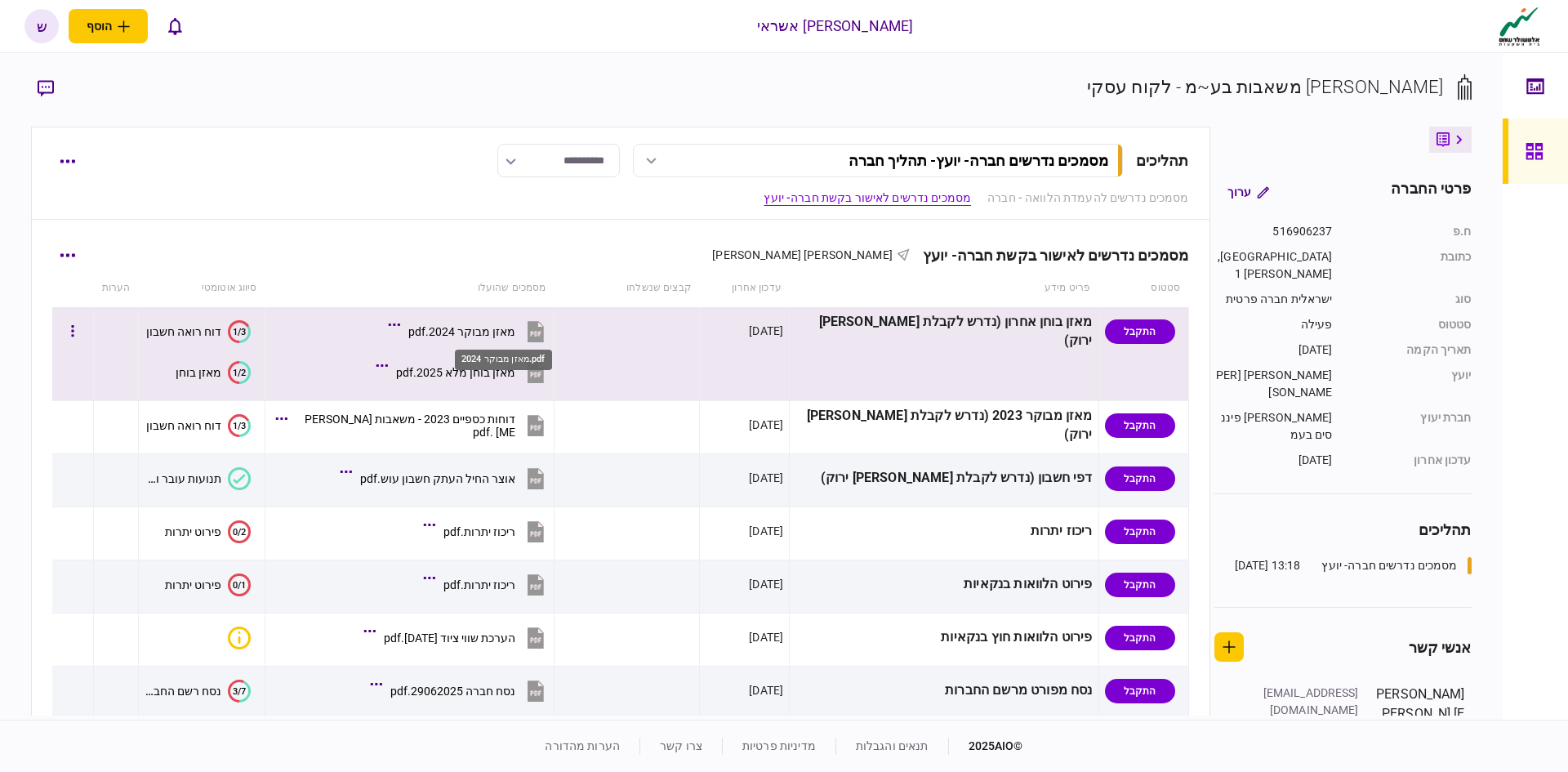
click at [514, 333] on div "מאזן מבוקר 2024.pdf" at bounding box center [461, 332] width 107 height 13
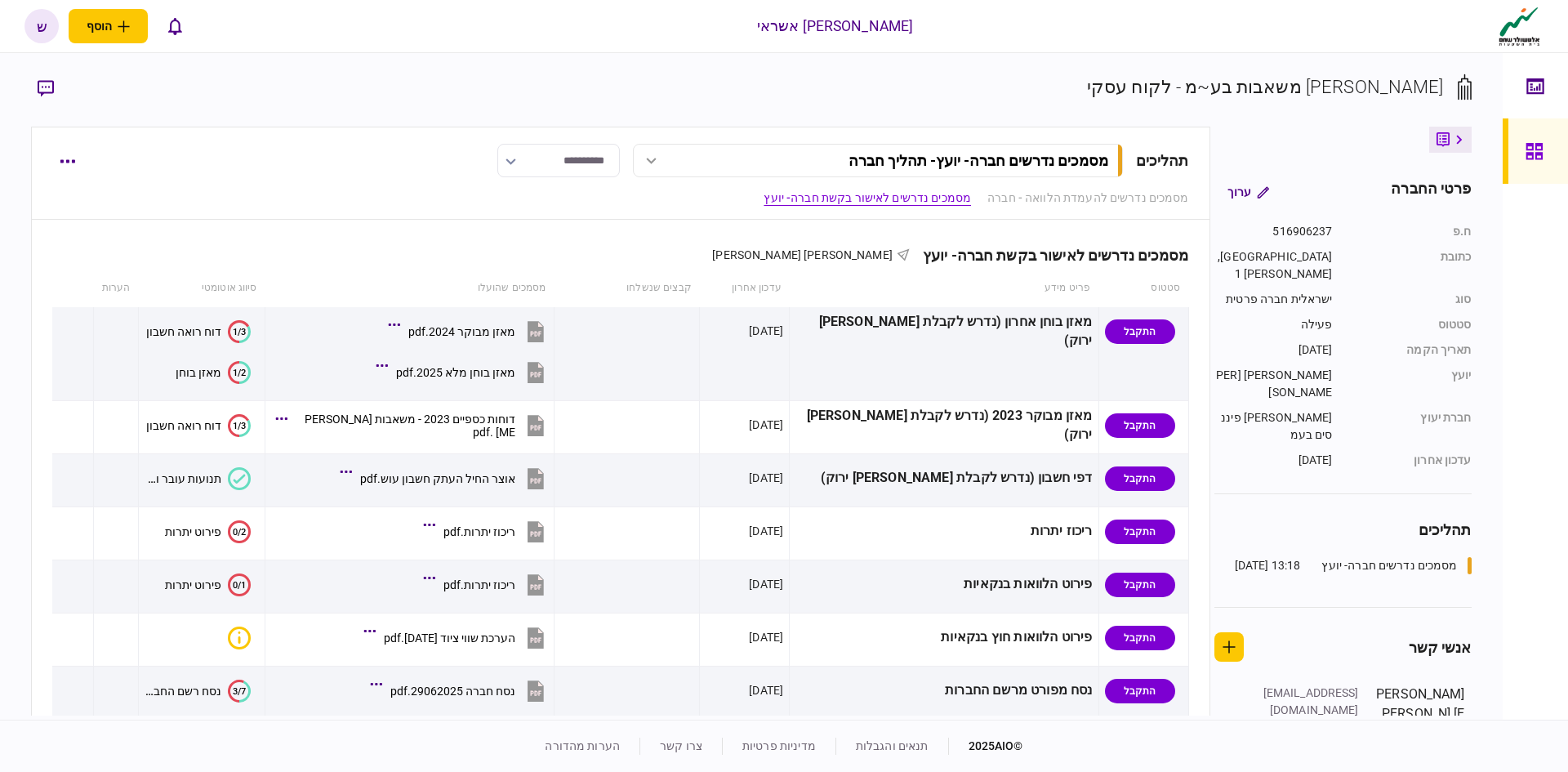
click at [790, 144] on link at bounding box center [1535, 151] width 66 height 66
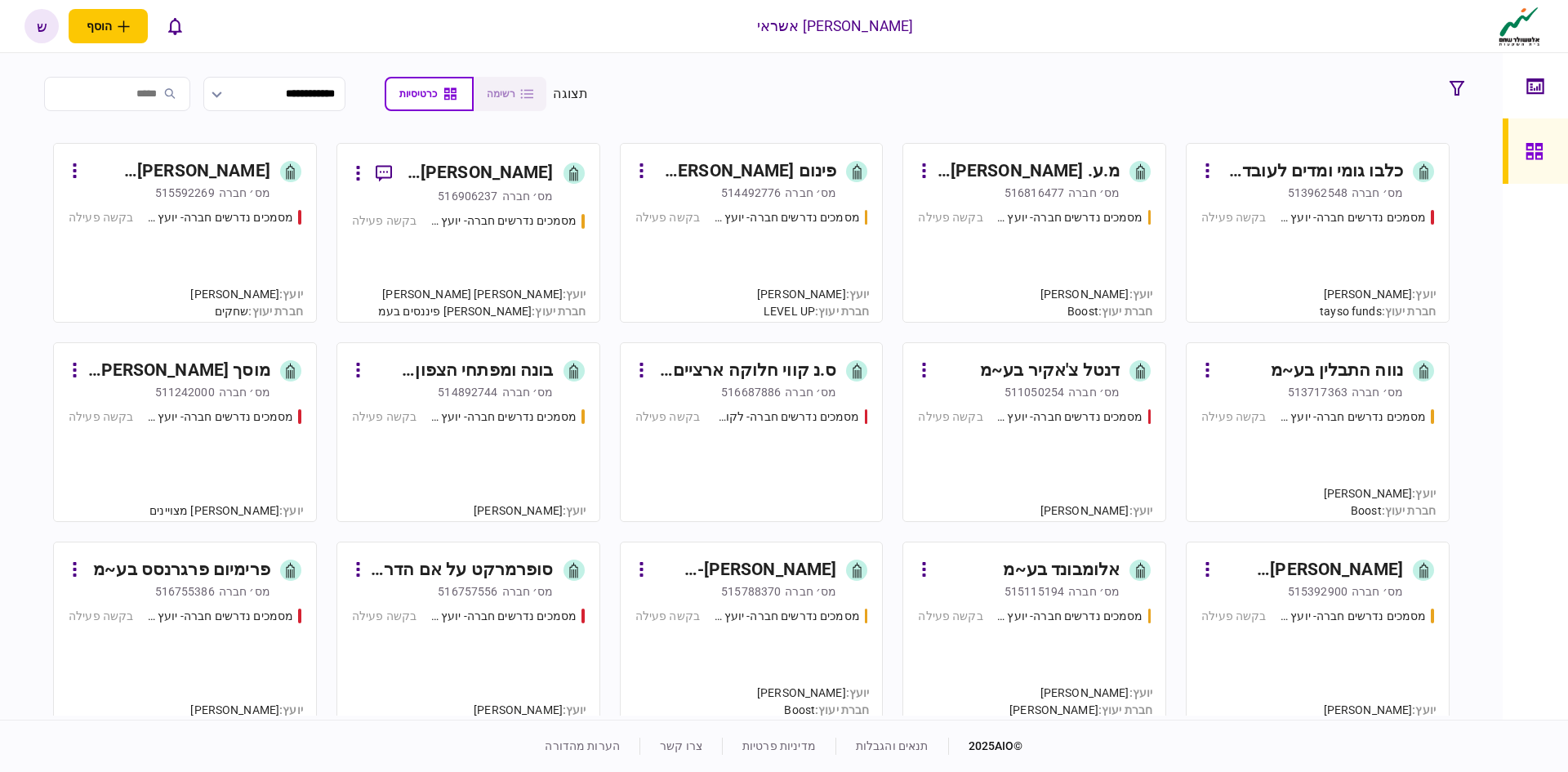
click at [187, 165] on div "[PERSON_NAME] פרויקטים ושיפוצים בע~מ" at bounding box center [178, 172] width 183 height 26
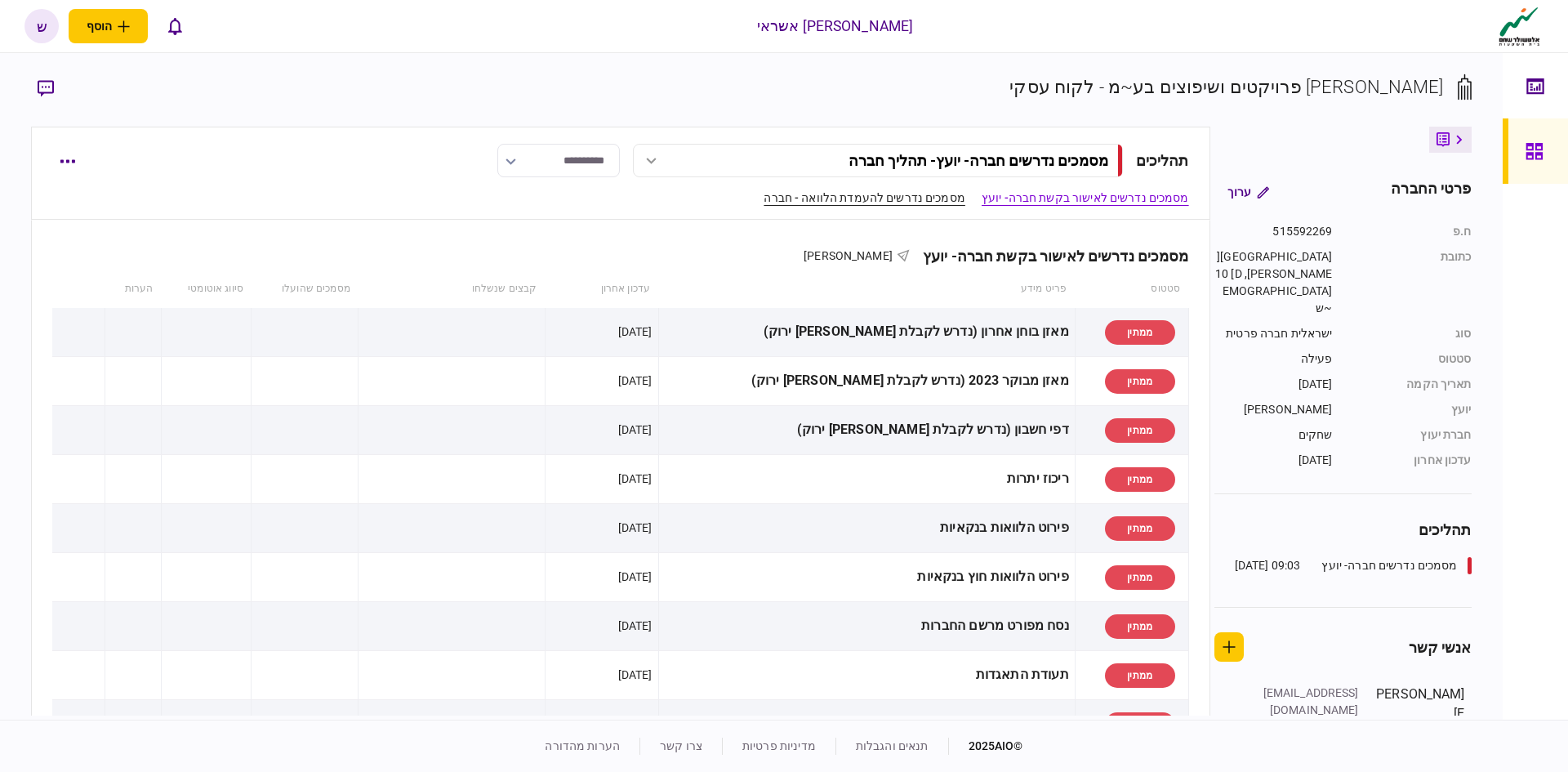
click at [790, 205] on link "מסמכים נדרשים להעמדת הלוואה - חברה" at bounding box center [864, 198] width 201 height 17
click at [790, 196] on link "מסמכים נדרשים לאישור בקשת חברה- יועץ" at bounding box center [1085, 198] width 207 height 17
click at [790, 163] on div at bounding box center [1539, 151] width 26 height 66
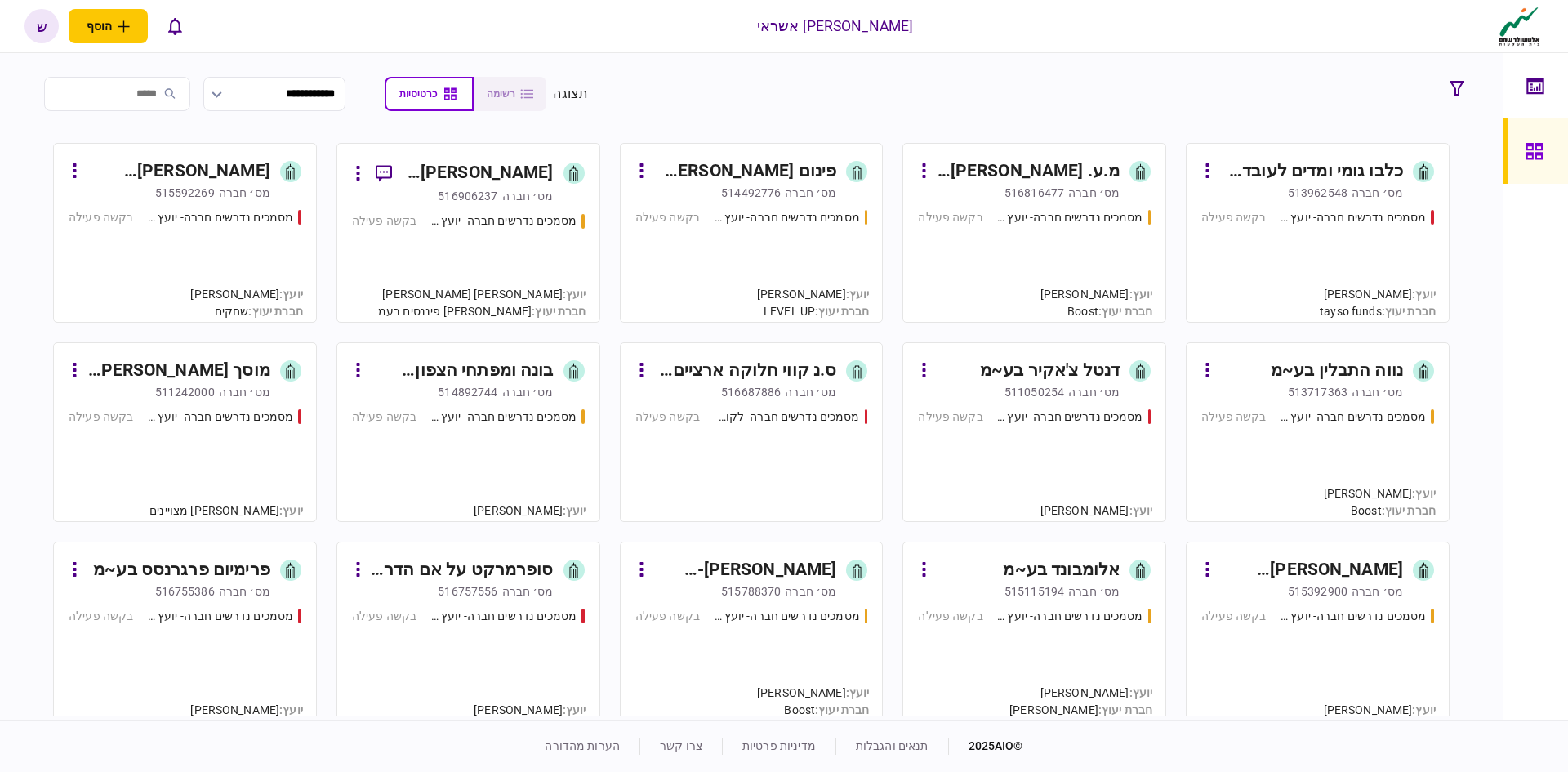
click at [162, 92] on input "search" at bounding box center [117, 94] width 146 height 35
type input "****"
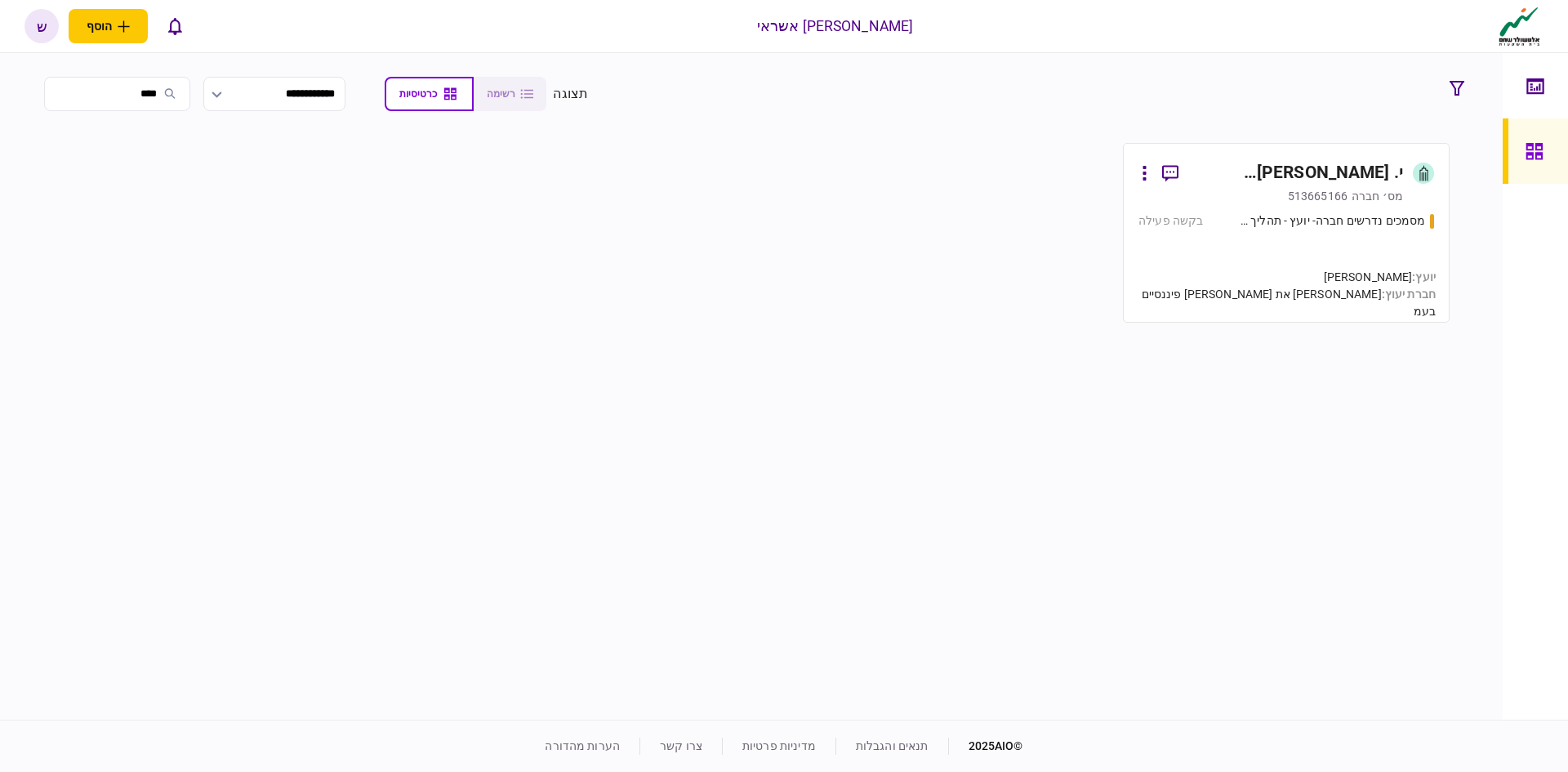
click at [160, 91] on input "****" at bounding box center [117, 94] width 146 height 35
click at [790, 193] on div "513665166" at bounding box center [1318, 195] width 60 height 16
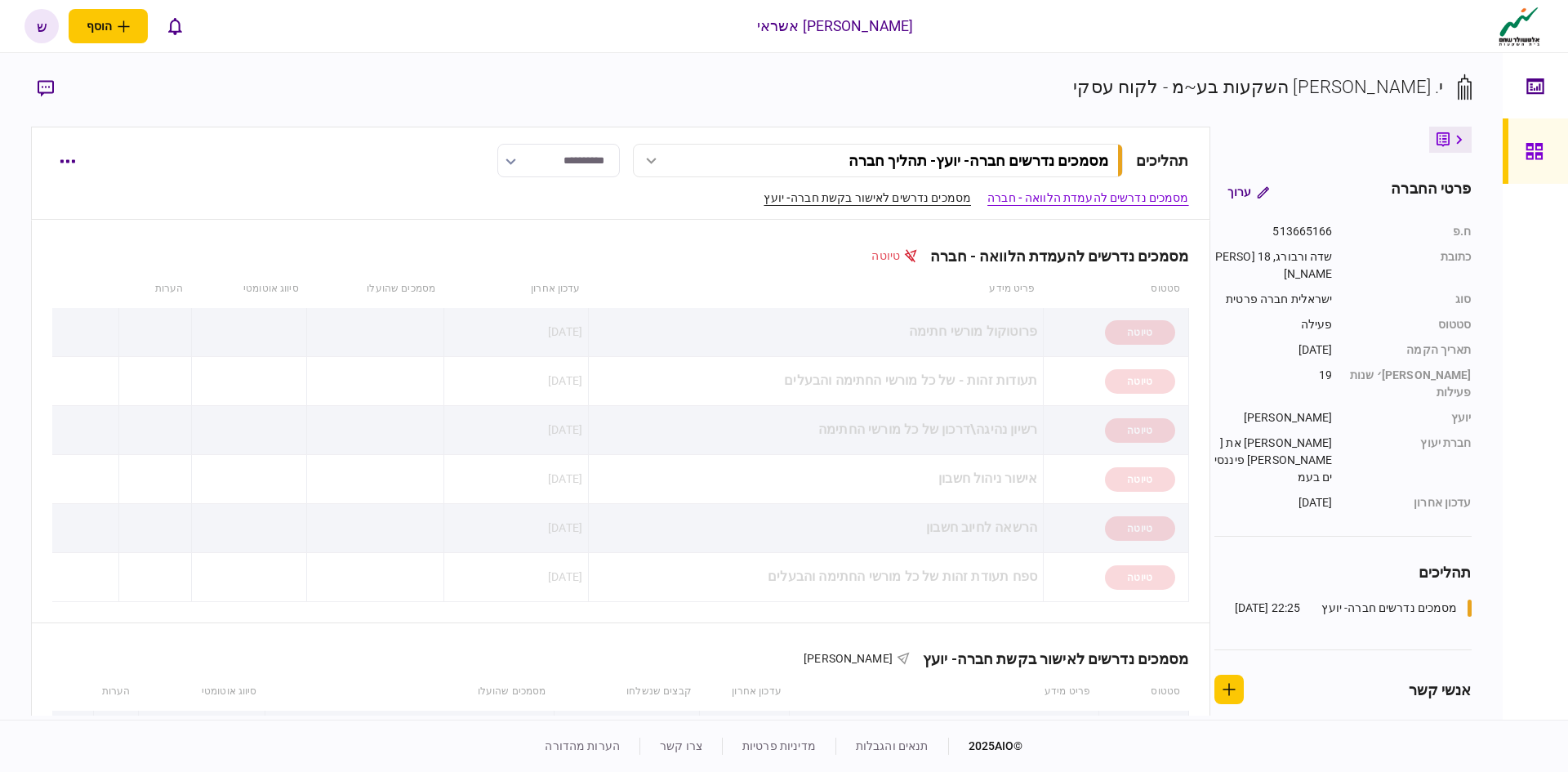
click at [790, 205] on link "מסמכים נדרשים לאישור בקשת חברה- יועץ" at bounding box center [867, 198] width 207 height 17
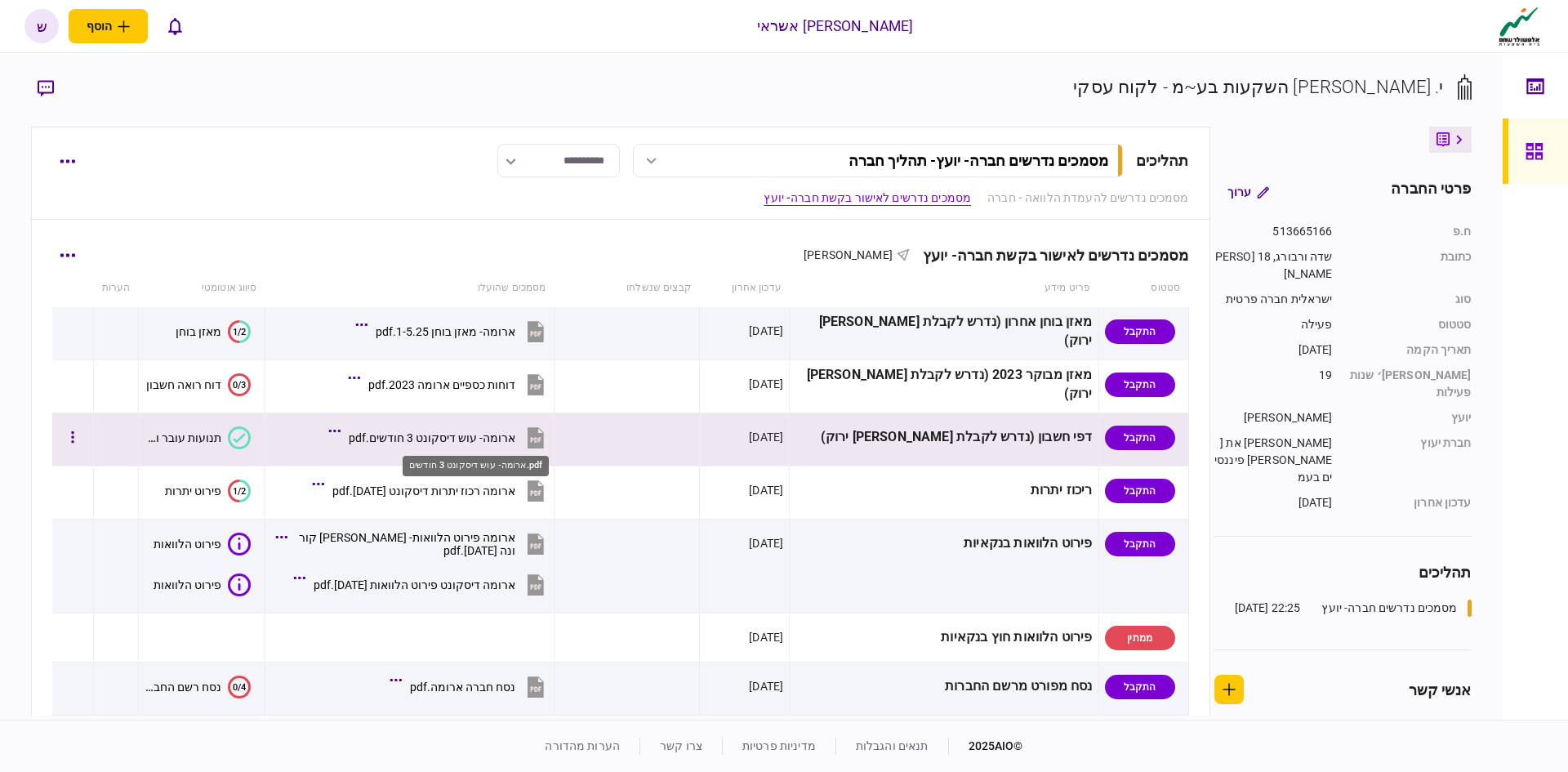
click at [489, 435] on div "ארומה- עוש דיסקונט 3 חודשים.pdf" at bounding box center [432, 438] width 167 height 13
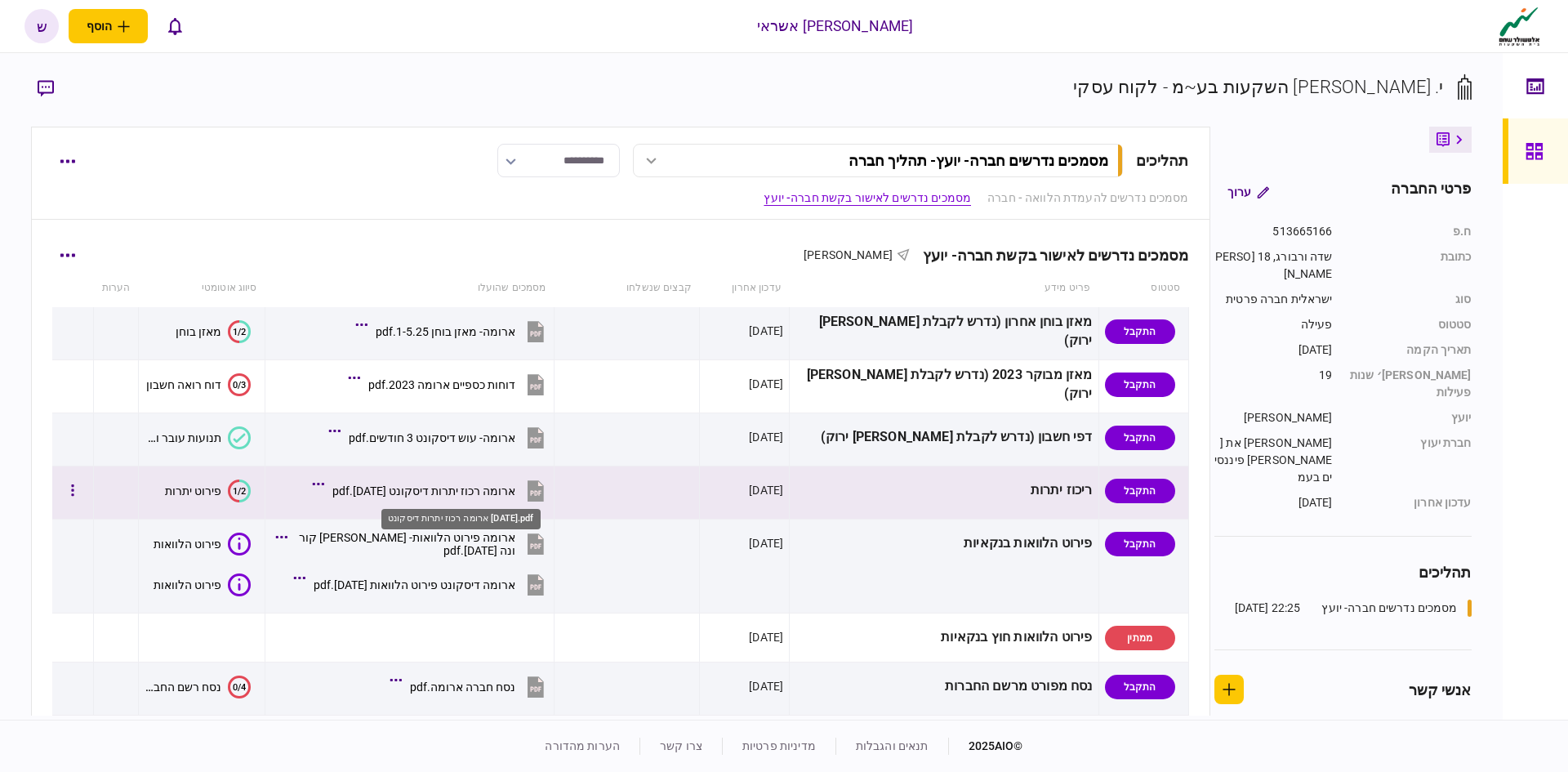
click at [460, 491] on div "ארומה רכוז יתרות דיסקונט [DATE].pdf" at bounding box center [423, 491] width 183 height 13
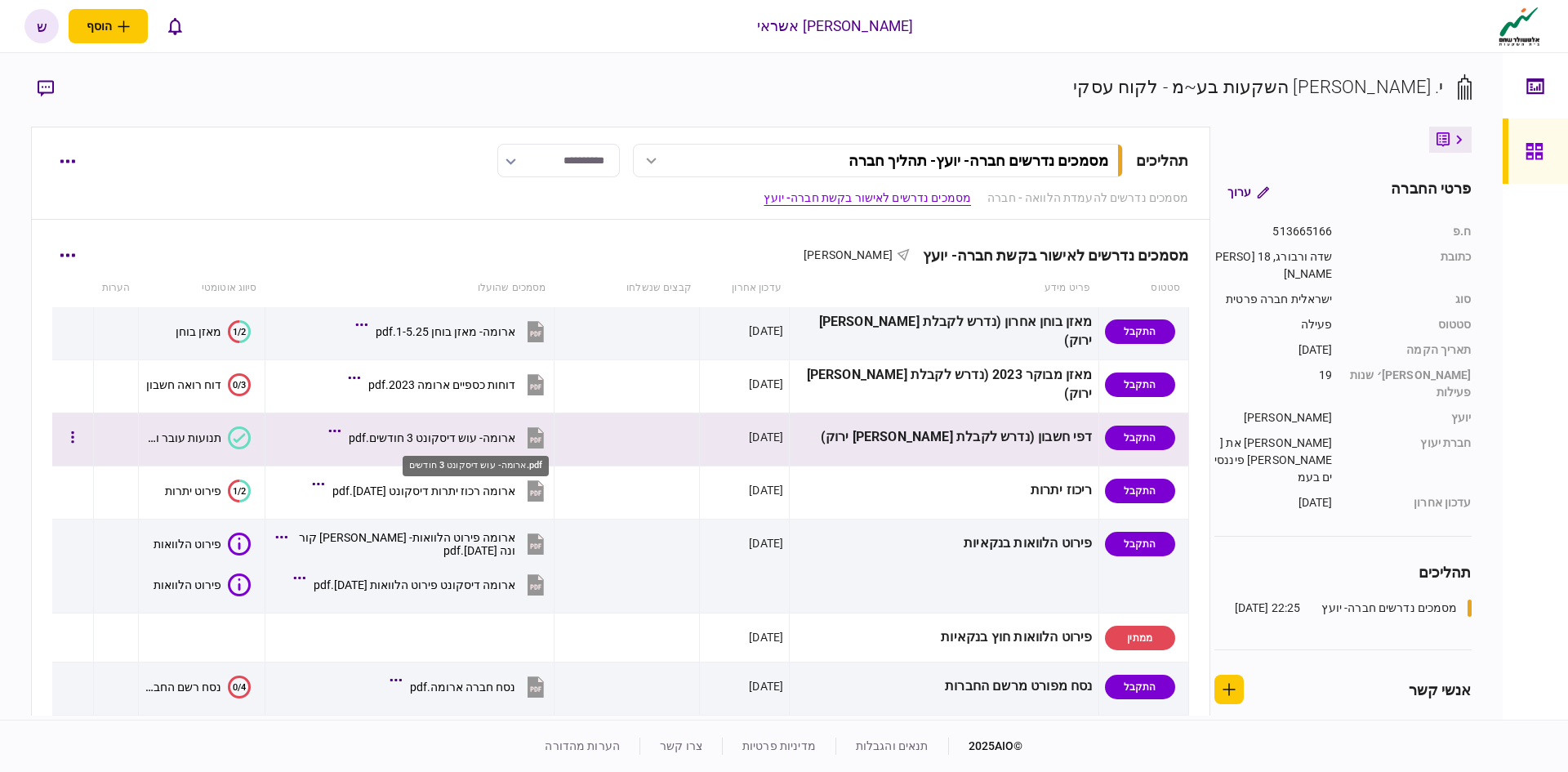
click at [484, 439] on div "ארומה- עוש דיסקונט 3 חודשים.pdf" at bounding box center [432, 438] width 167 height 13
click at [488, 435] on div "ארומה- עוש דיסקונט 3 חודשים.pdf" at bounding box center [432, 438] width 167 height 13
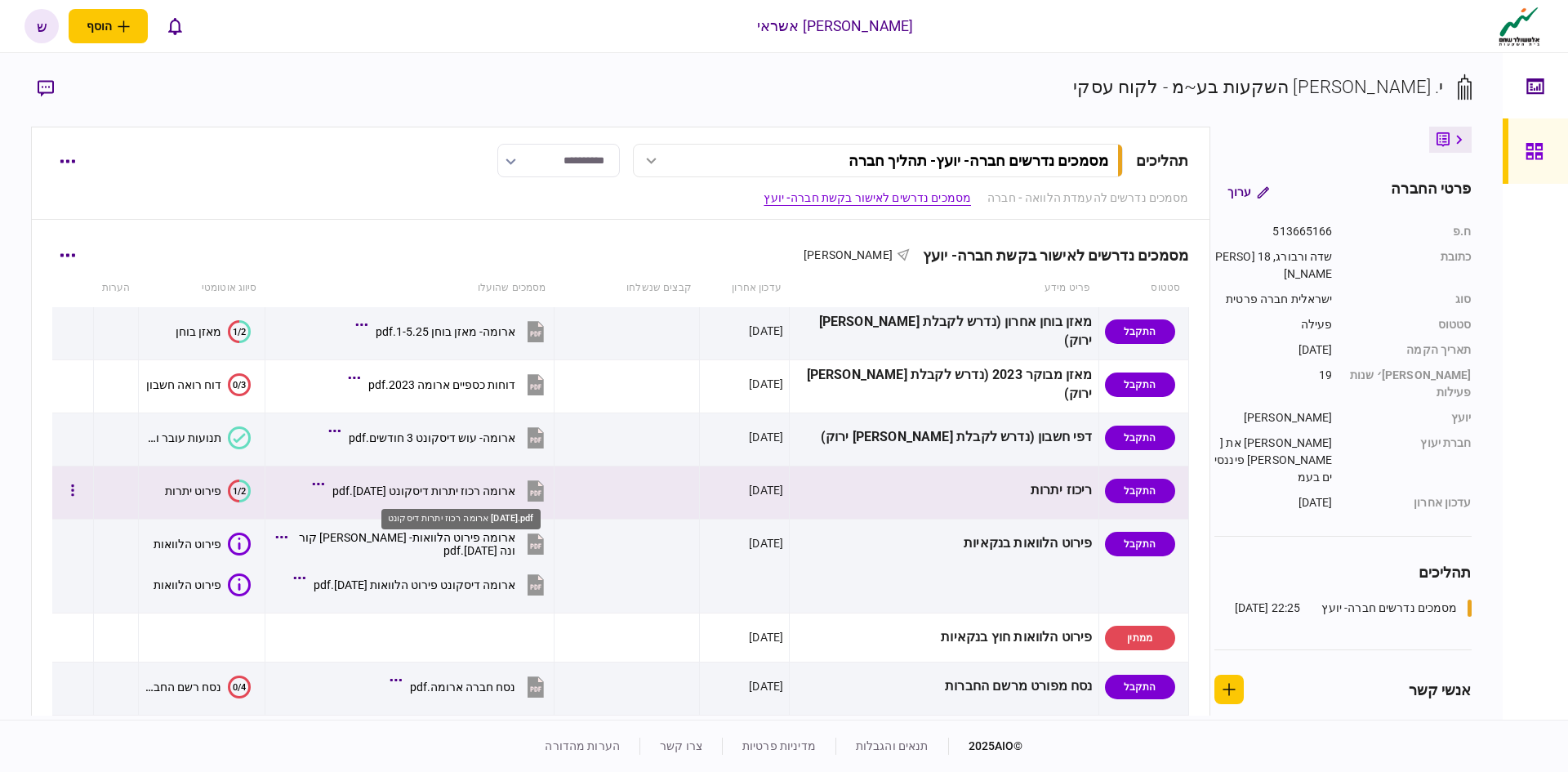
click at [501, 496] on div "ארומה רכוז יתרות דיסקונט [DATE].pdf" at bounding box center [423, 491] width 183 height 13
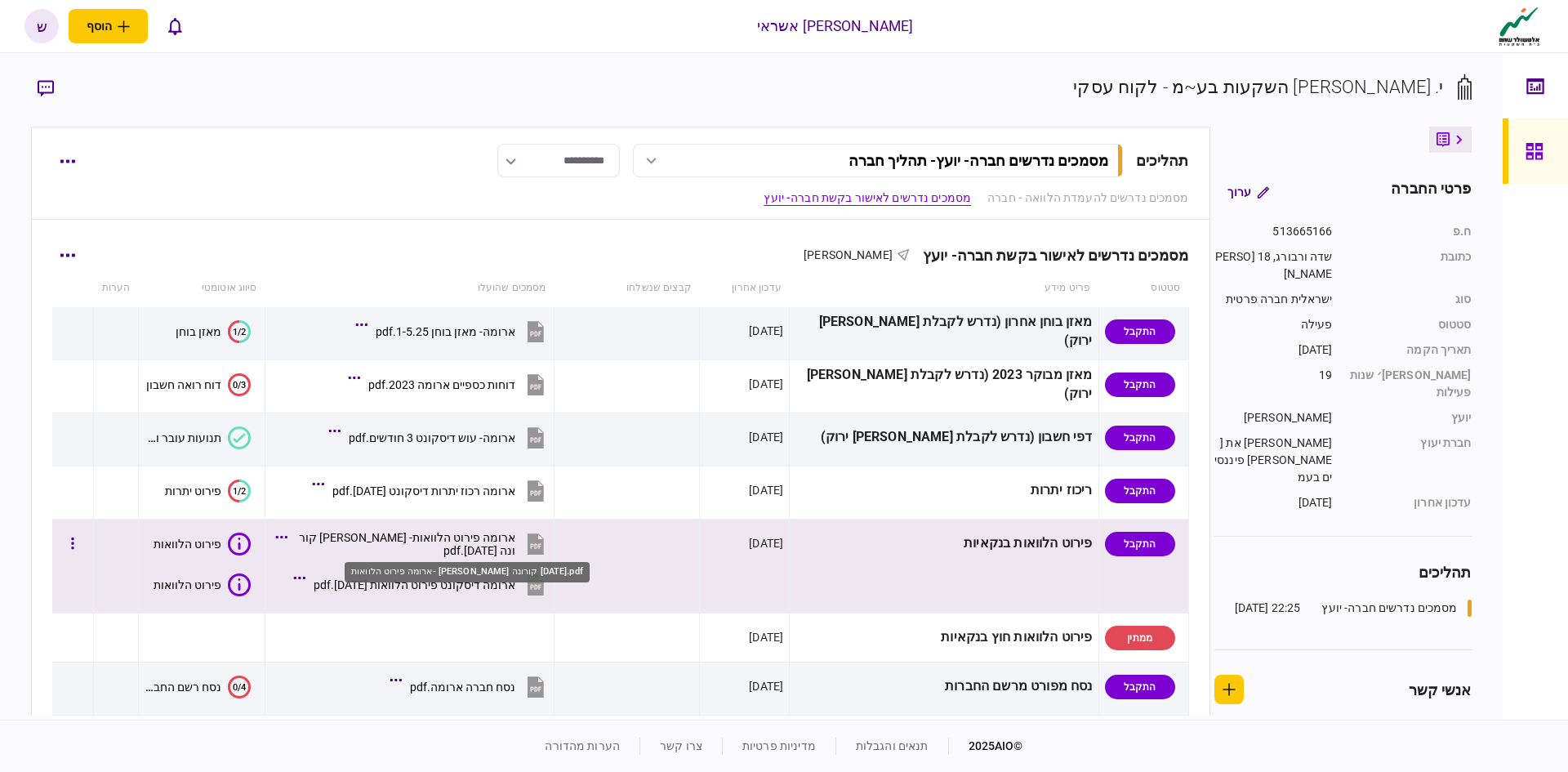
click at [477, 547] on div "ארומה פירוט הלוואות- [PERSON_NAME] קורונה [DATE].pdf" at bounding box center [405, 544] width 219 height 26
click at [515, 541] on div "ארומה פירוט הלוואות- [PERSON_NAME] קורונה [DATE].pdf" at bounding box center [405, 544] width 219 height 26
click at [502, 538] on div "ארומה פירוט הלוואות- [PERSON_NAME] קורונה [DATE].pdf" at bounding box center [405, 544] width 219 height 26
click at [496, 584] on div "ארומה דיסקונט פירוט הלוואות [DATE].pdf" at bounding box center [414, 585] width 202 height 13
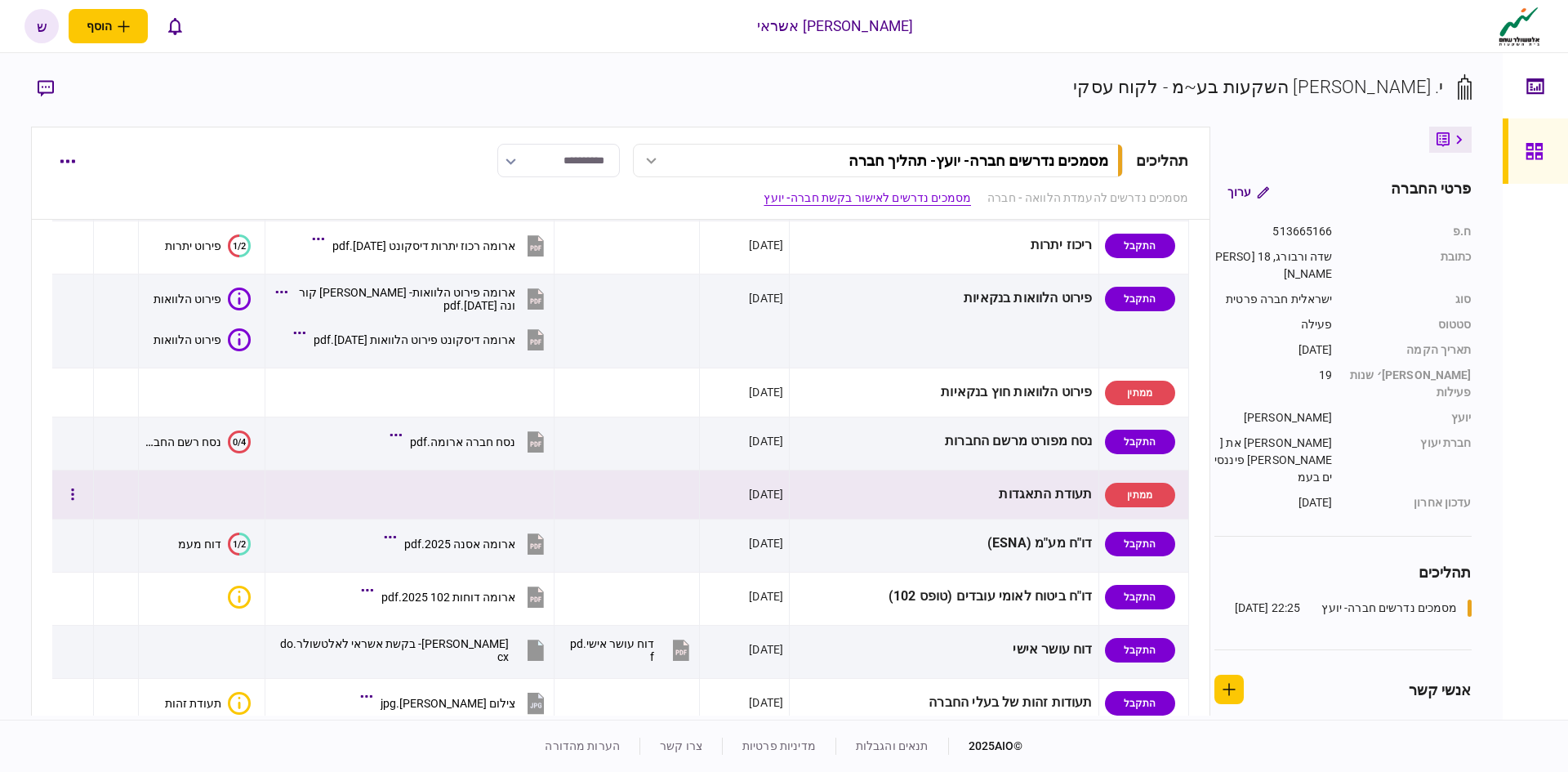
scroll to position [731, 0]
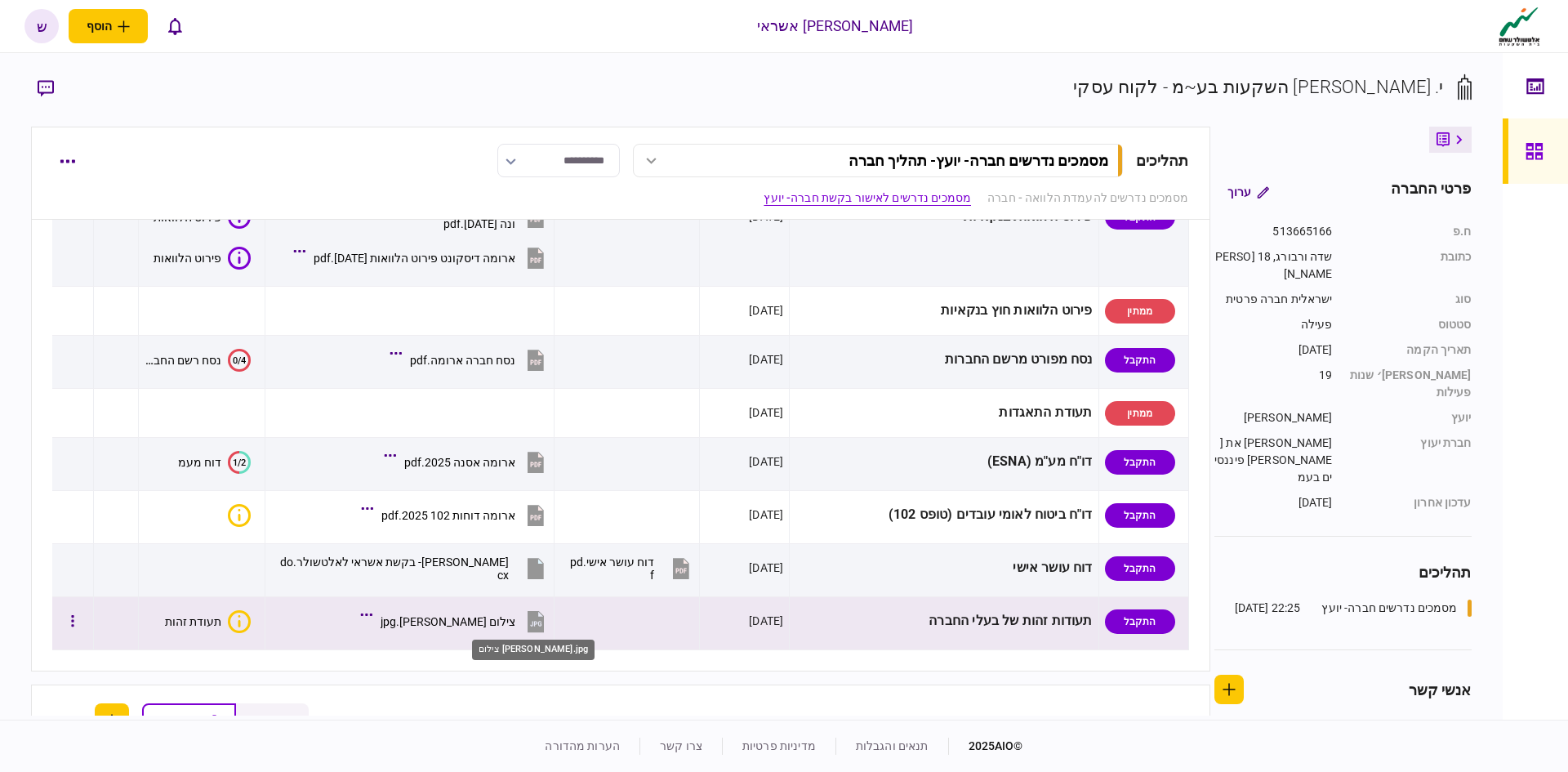
click at [516, 615] on div "צילום [PERSON_NAME].jpg" at bounding box center [448, 622] width 135 height 13
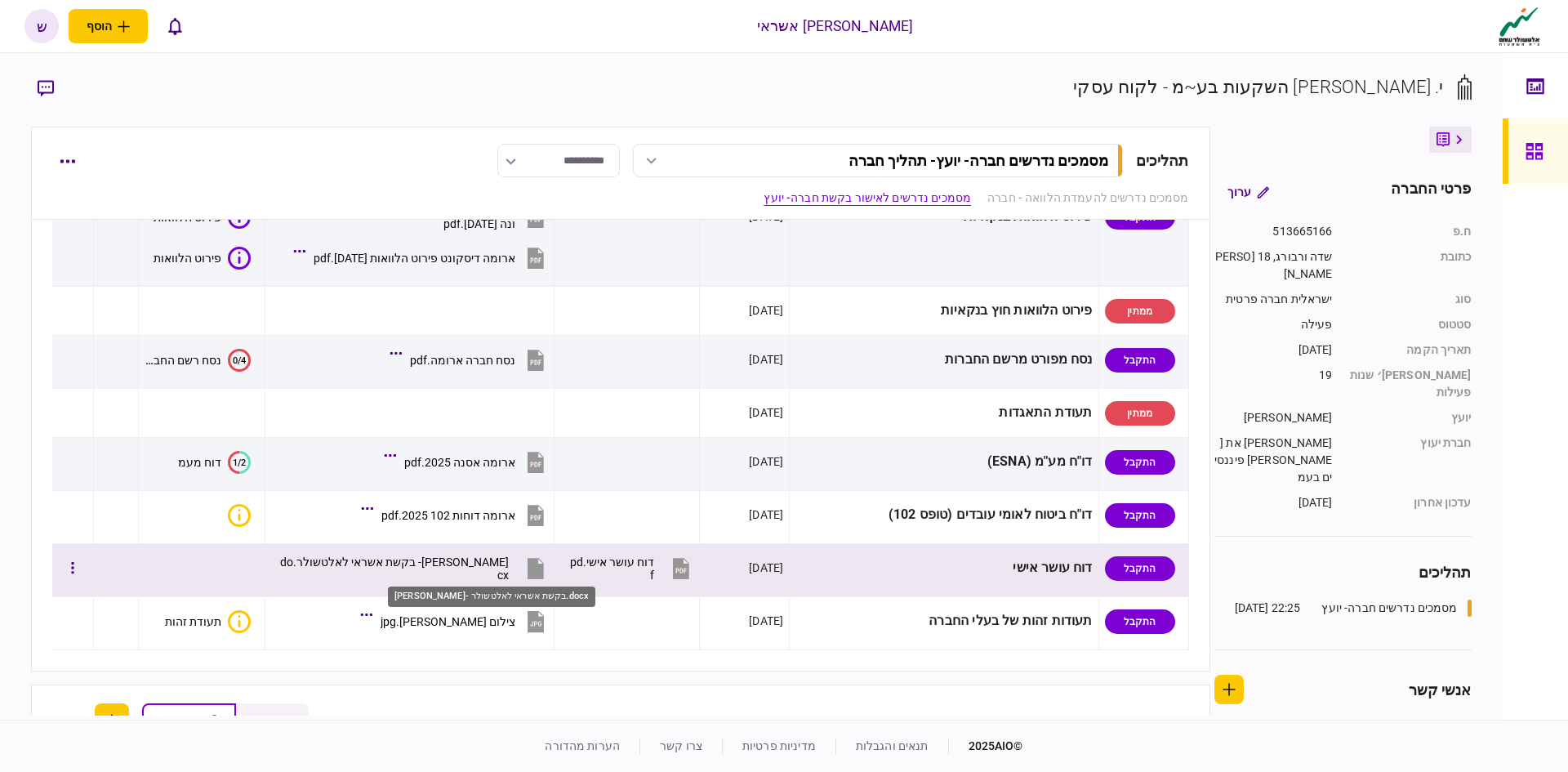
click at [490, 570] on div "[PERSON_NAME]- בקשת אשראי לאלטשולר.docx" at bounding box center [394, 568] width 230 height 26
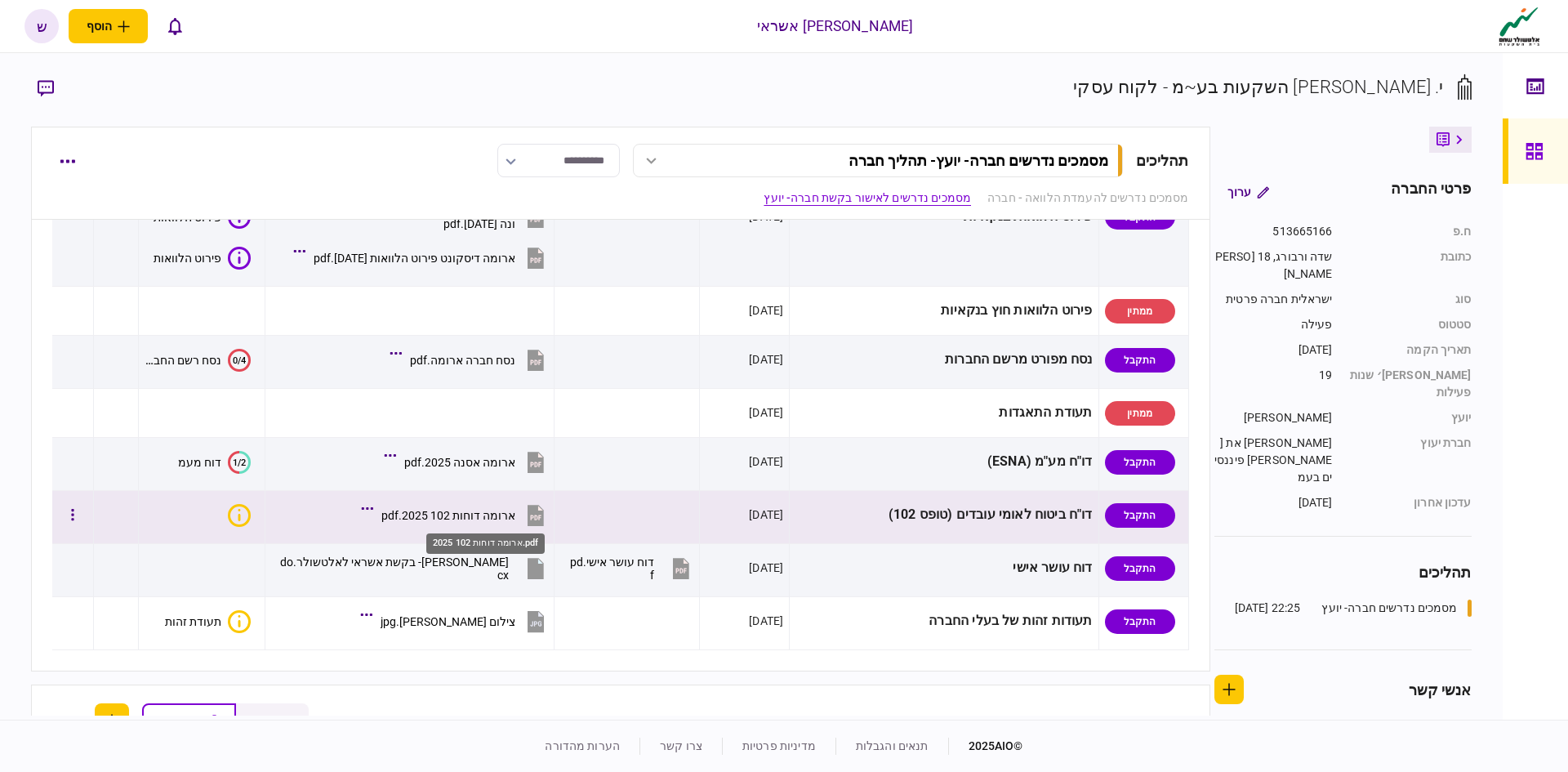
click at [490, 515] on div "ארומה דוחות 102 2025.pdf" at bounding box center [448, 516] width 134 height 13
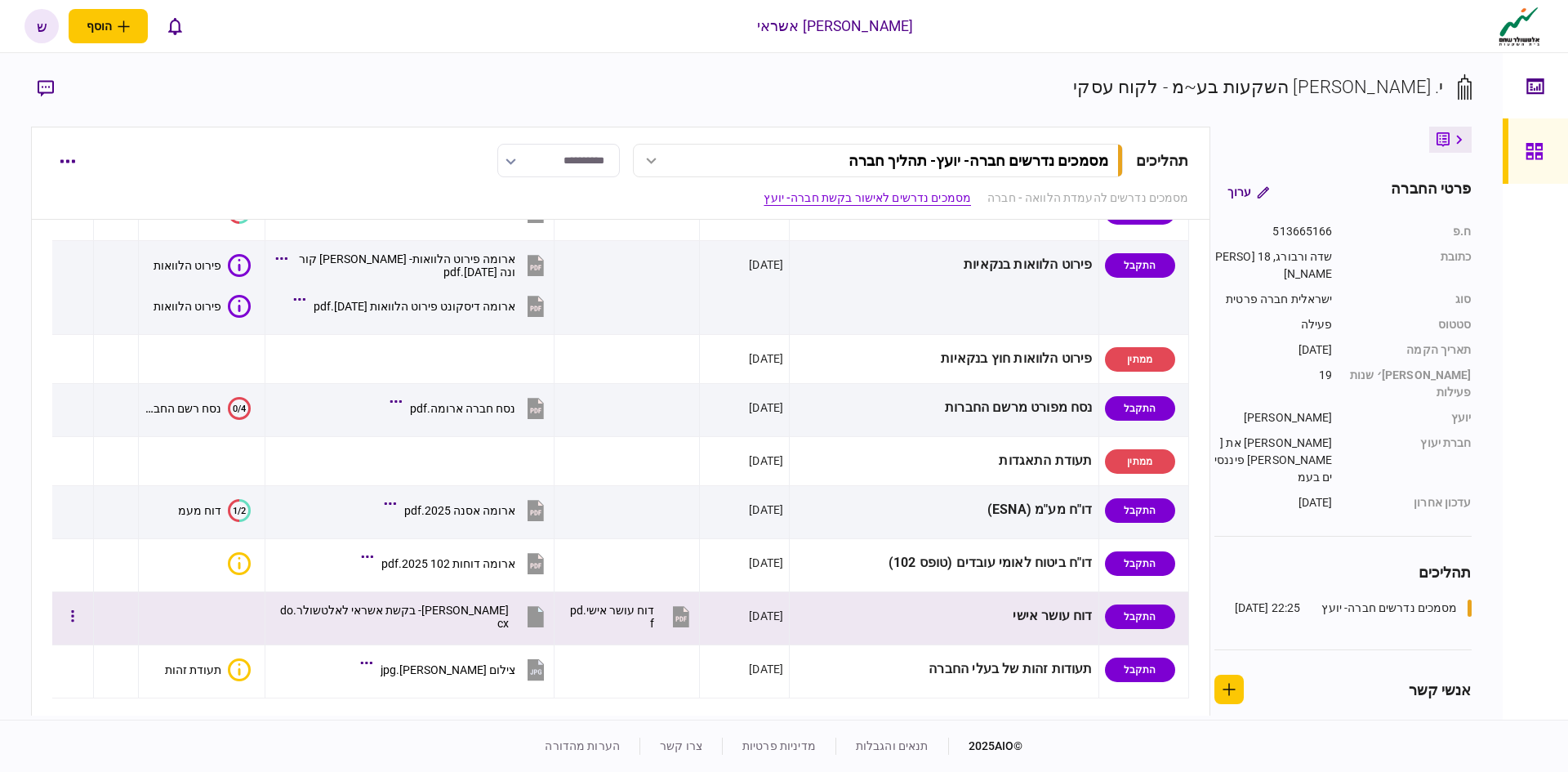
scroll to position [567, 0]
